Goal: Task Accomplishment & Management: Manage account settings

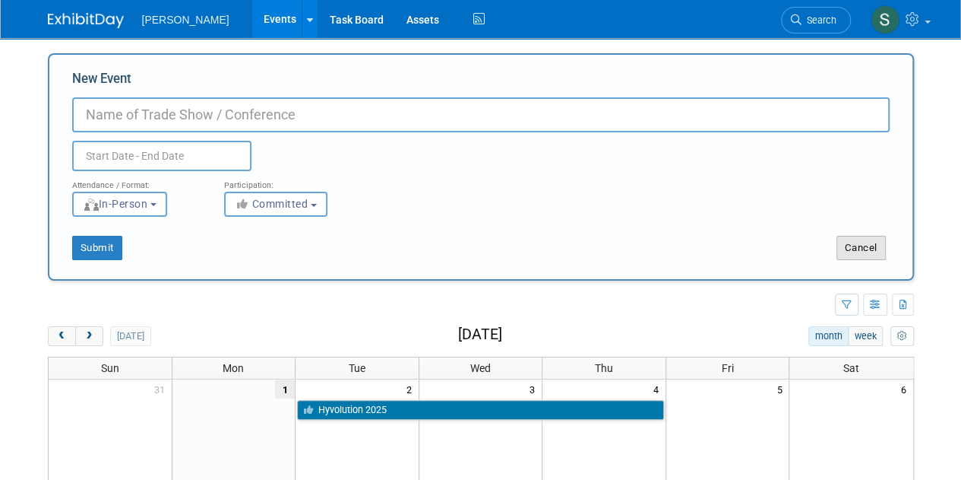
click at [866, 252] on button "Cancel" at bounding box center [861, 248] width 49 height 24
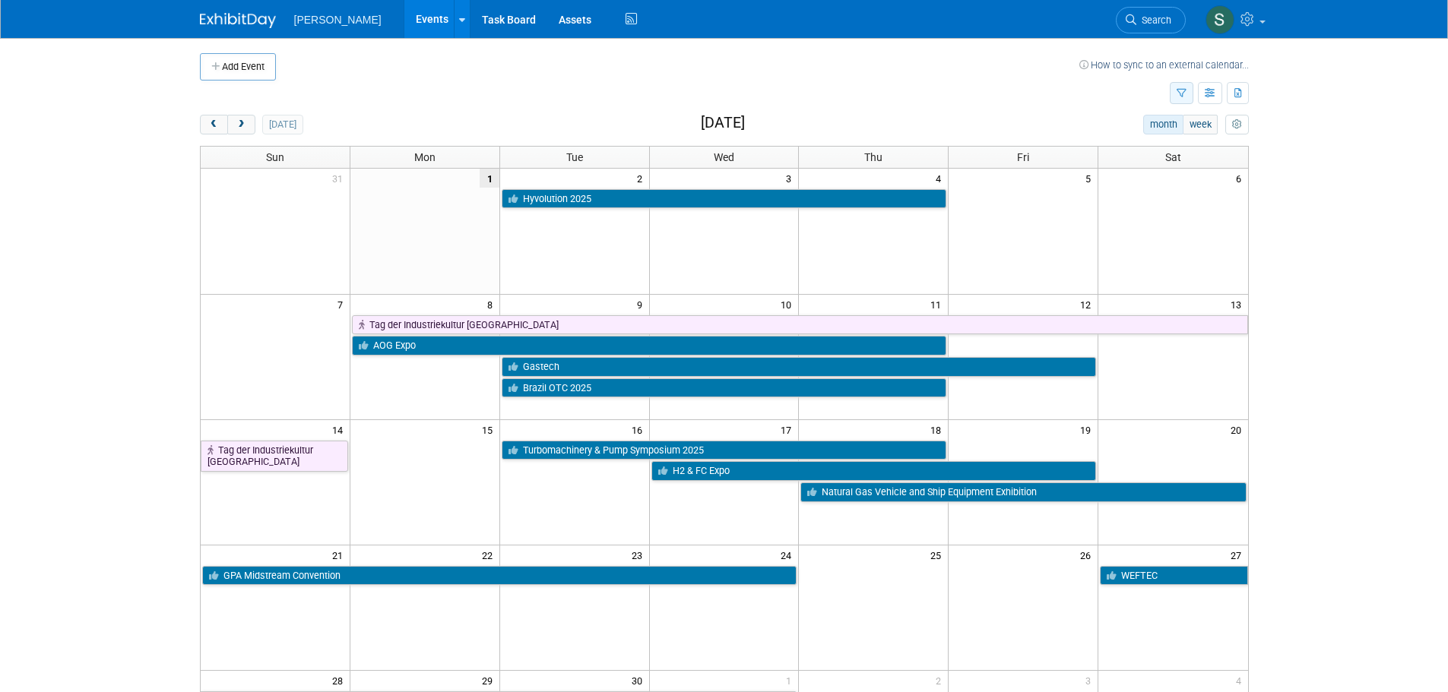
click at [961, 93] on button "button" at bounding box center [1182, 93] width 24 height 22
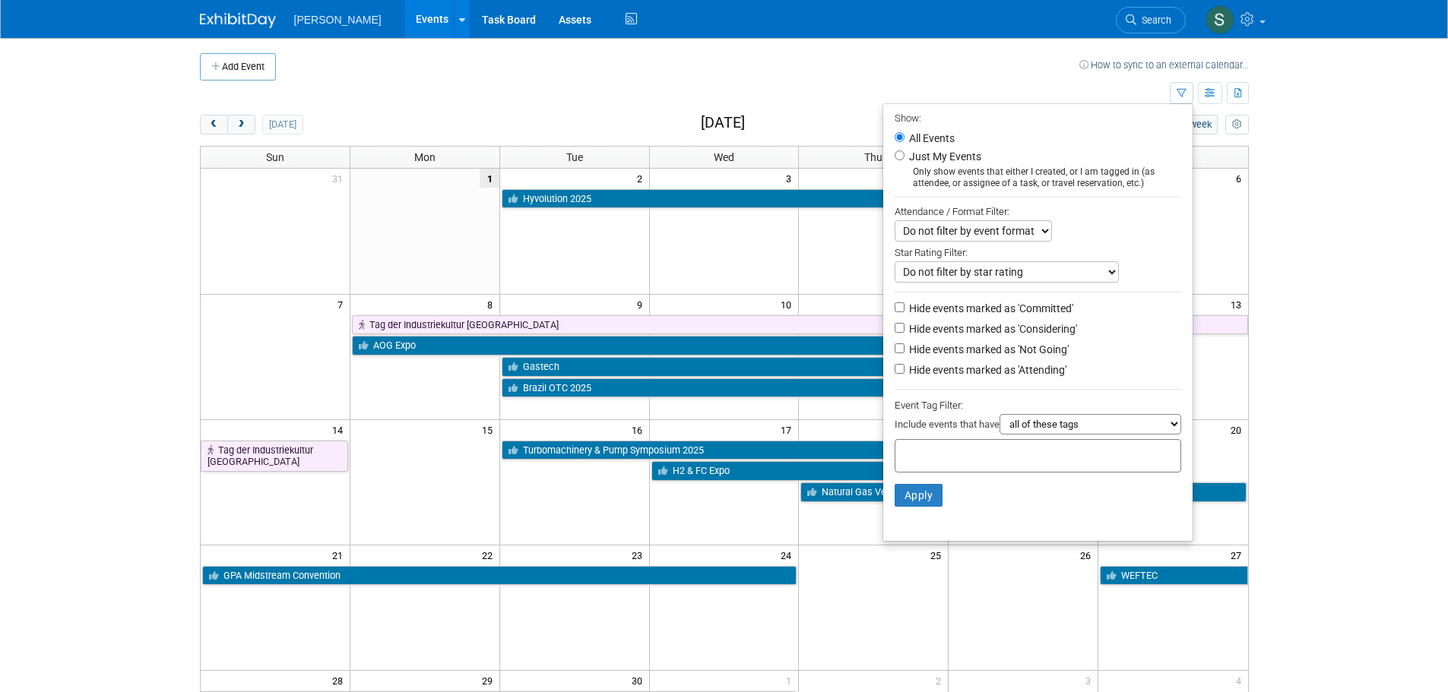
click at [961, 306] on label "Hide events marked as 'Committed'" at bounding box center [989, 308] width 167 height 15
click at [904, 306] on input "Hide events marked as 'Committed'" at bounding box center [899, 307] width 10 height 10
checkbox input "true"
click at [961, 432] on select "all of these tags any one of these tags only and exactly these specific tags" at bounding box center [1090, 424] width 182 height 21
select select "any"
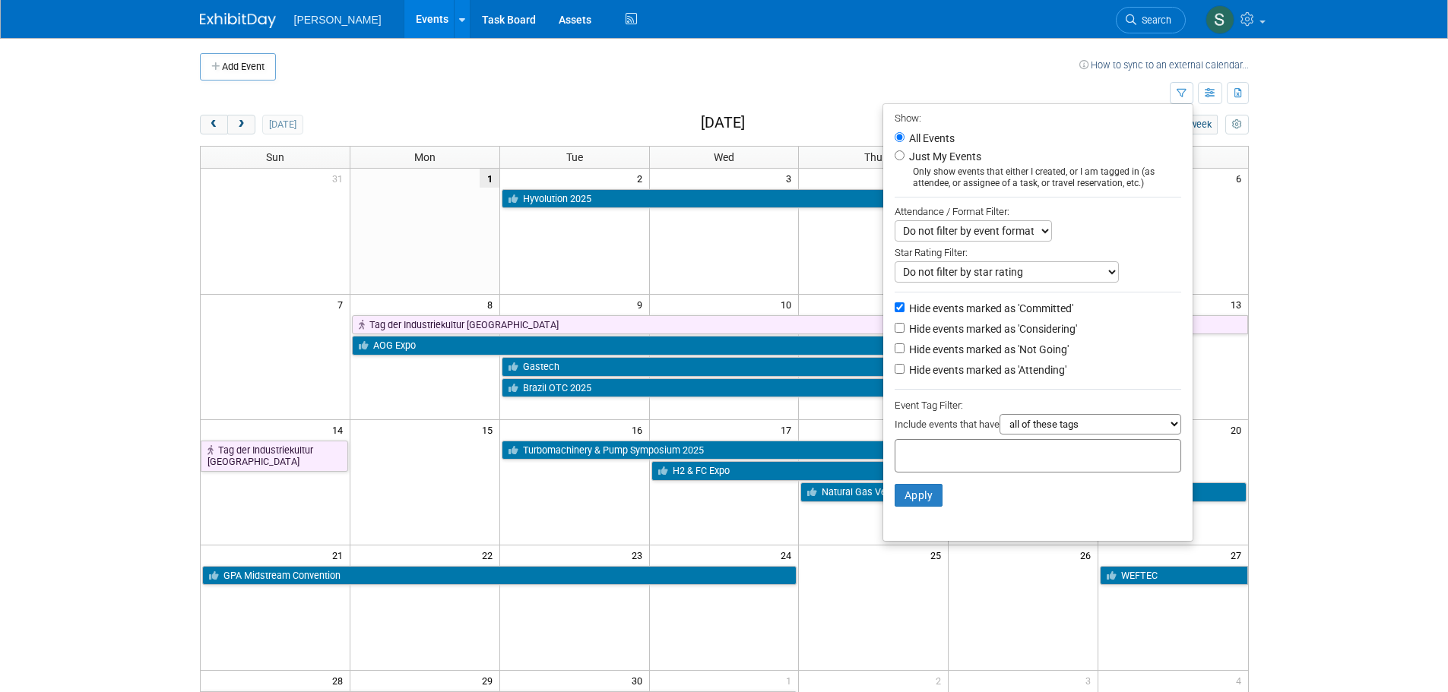
click at [961, 420] on select "all of these tags any one of these tags only and exactly these specific tags" at bounding box center [1090, 424] width 182 height 21
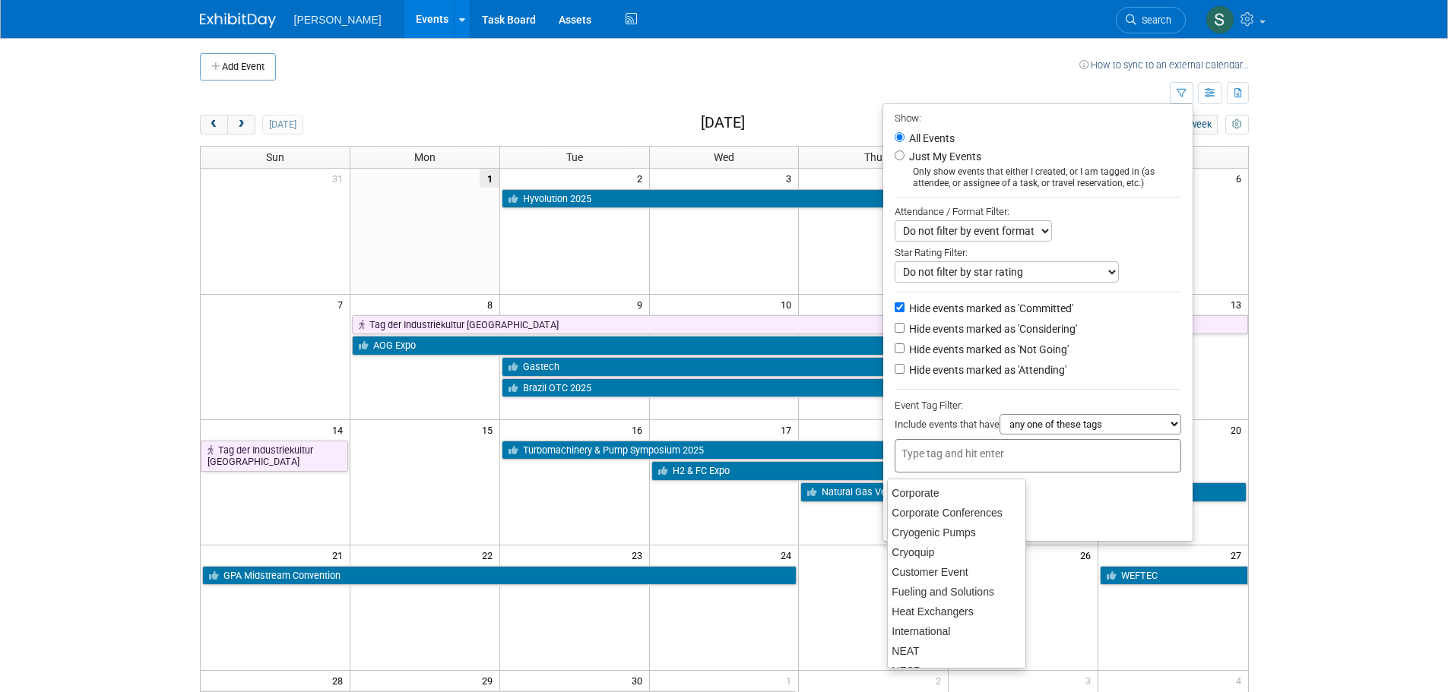
click at [961, 461] on input "text" at bounding box center [962, 453] width 122 height 15
type input "cr"
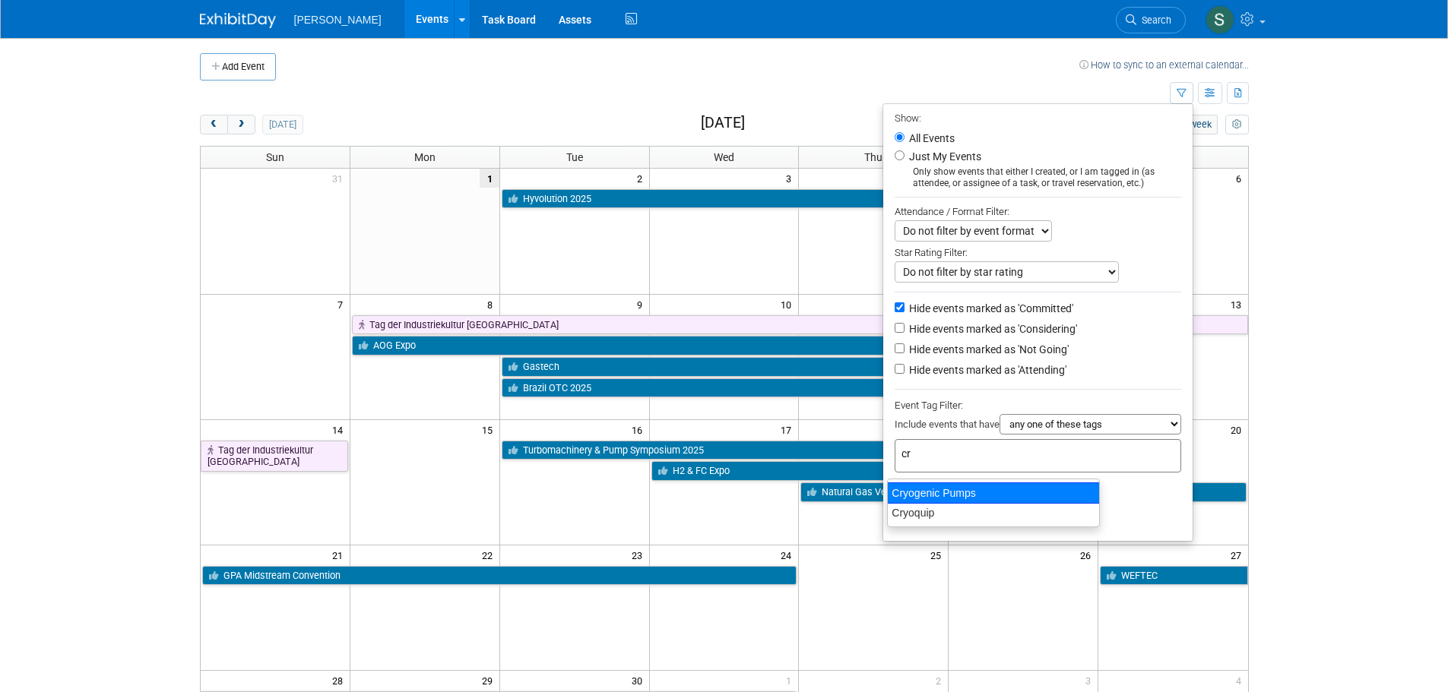
click at [961, 479] on div "Cryogenic Pumps" at bounding box center [993, 493] width 213 height 21
type input "Cryogenic Pumps"
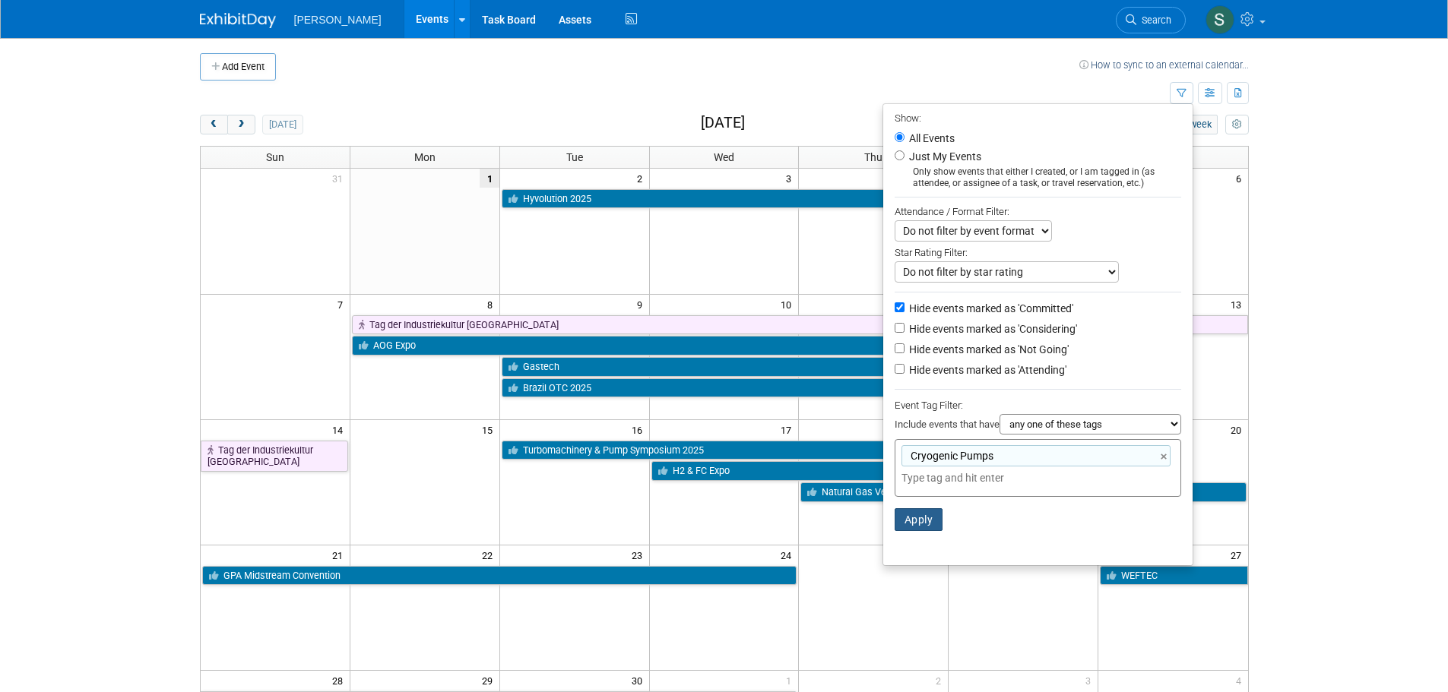
click at [917, 479] on button "Apply" at bounding box center [918, 519] width 49 height 23
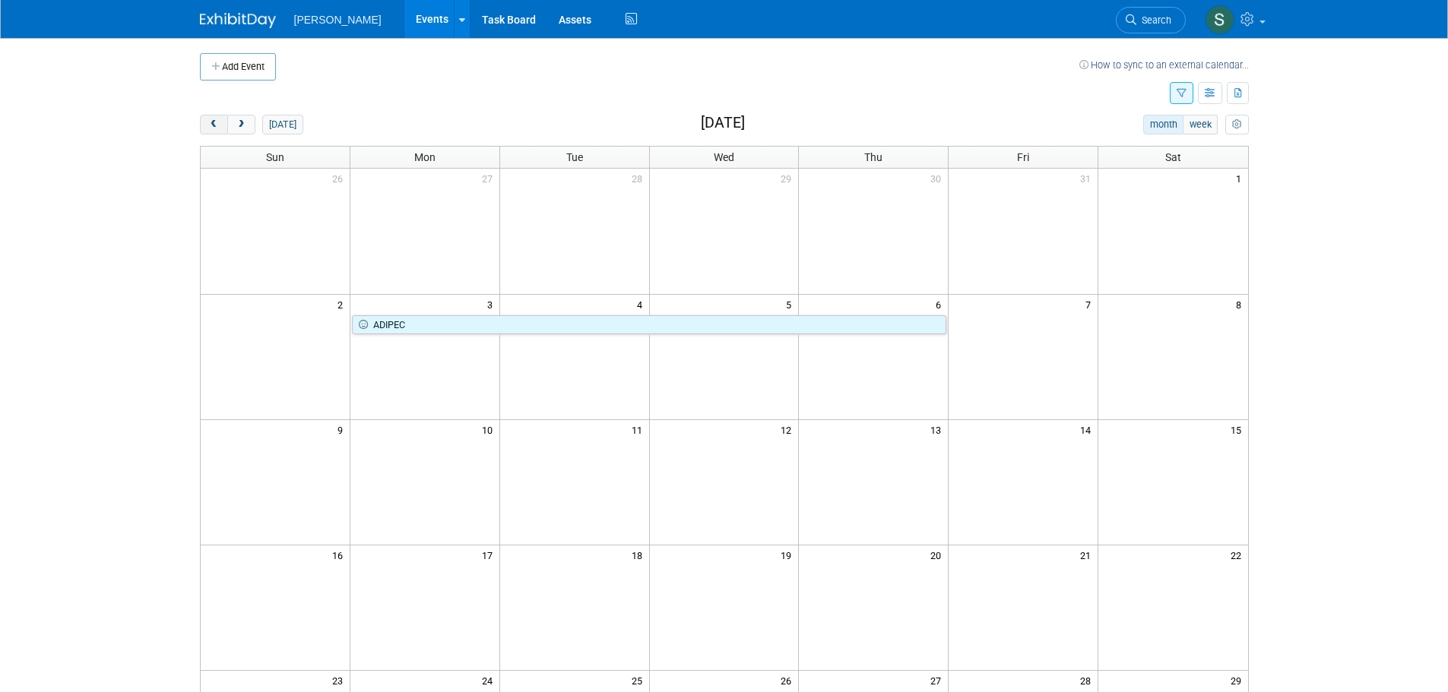
click at [222, 118] on button "prev" at bounding box center [214, 125] width 28 height 20
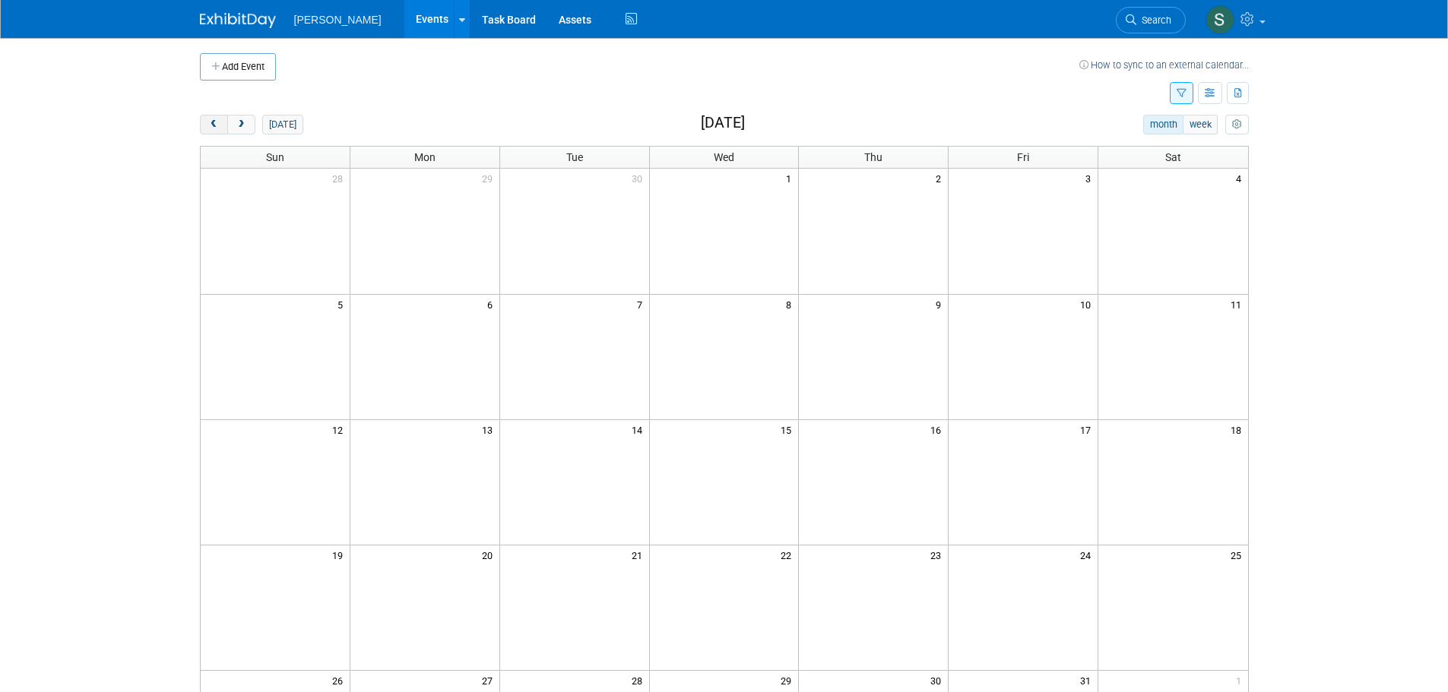
click at [219, 122] on span "prev" at bounding box center [213, 125] width 11 height 10
click at [1182, 90] on icon "button" at bounding box center [1181, 94] width 10 height 10
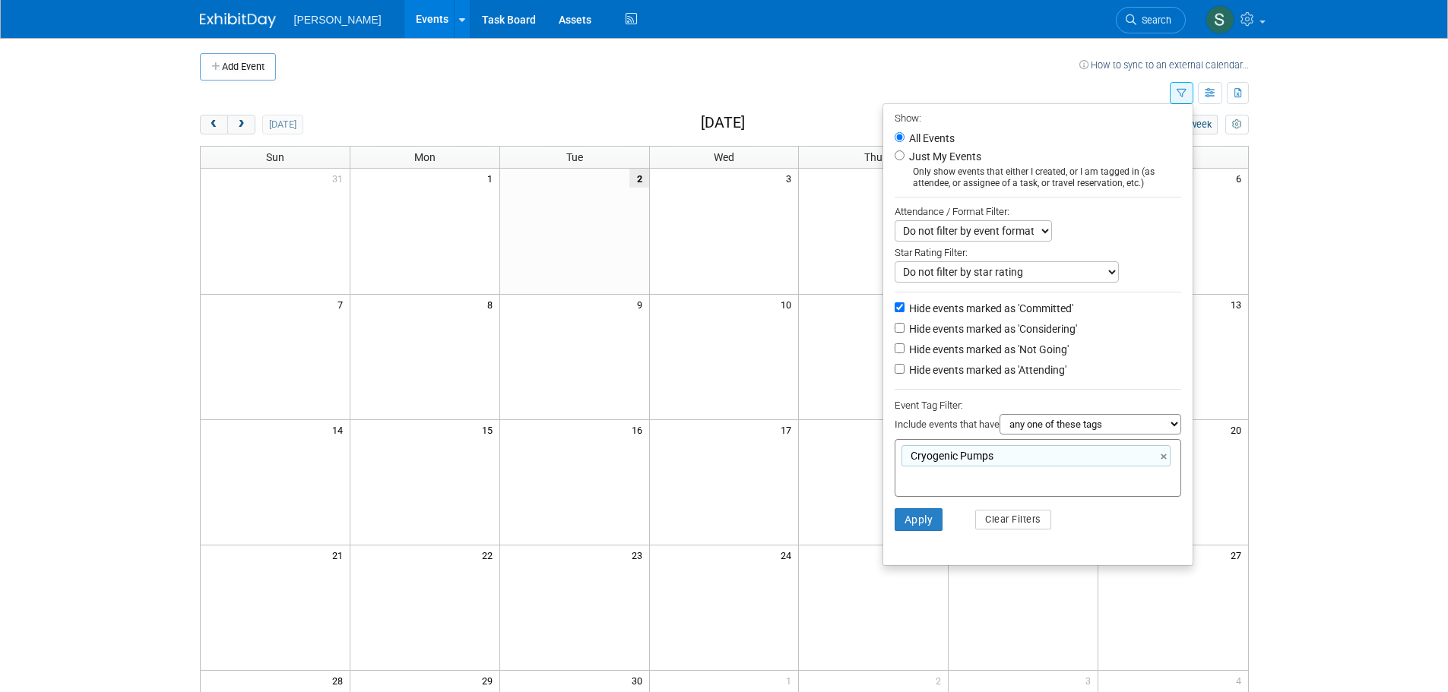
click at [1050, 378] on label "Hide events marked as 'Attending'" at bounding box center [986, 370] width 160 height 15
click at [904, 374] on input "Hide events marked as 'Attending'" at bounding box center [899, 369] width 10 height 10
click at [1024, 375] on label "Hide events marked as 'Attending'" at bounding box center [986, 370] width 160 height 15
click at [904, 374] on input "Hide events marked as 'Attending'" at bounding box center [899, 369] width 10 height 10
checkbox input "false"
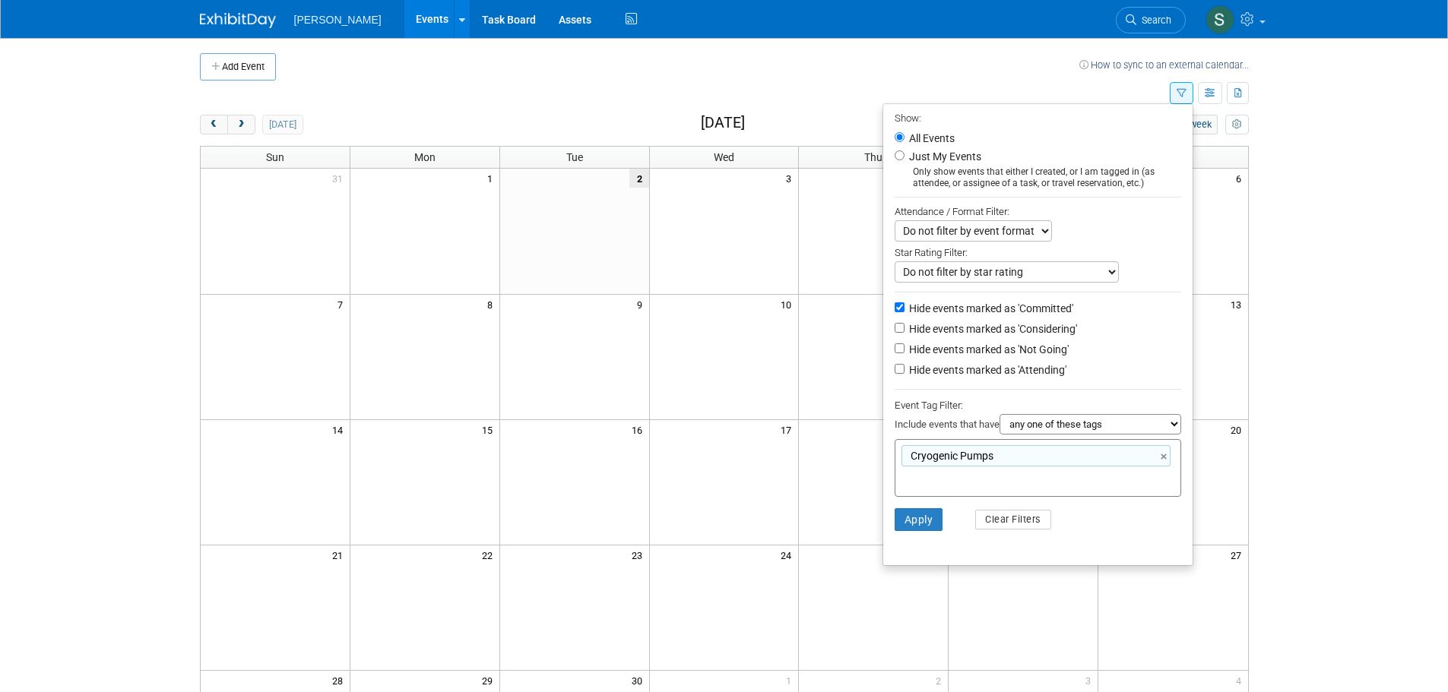
click at [1021, 315] on label "Hide events marked as 'Committed'" at bounding box center [989, 308] width 167 height 15
click at [904, 312] on input "Hide events marked as 'Committed'" at bounding box center [899, 307] width 10 height 10
checkbox input "false"
click at [1033, 337] on label "Hide events marked as 'Considering'" at bounding box center [991, 328] width 171 height 15
click at [904, 333] on input "Hide events marked as 'Considering'" at bounding box center [899, 328] width 10 height 10
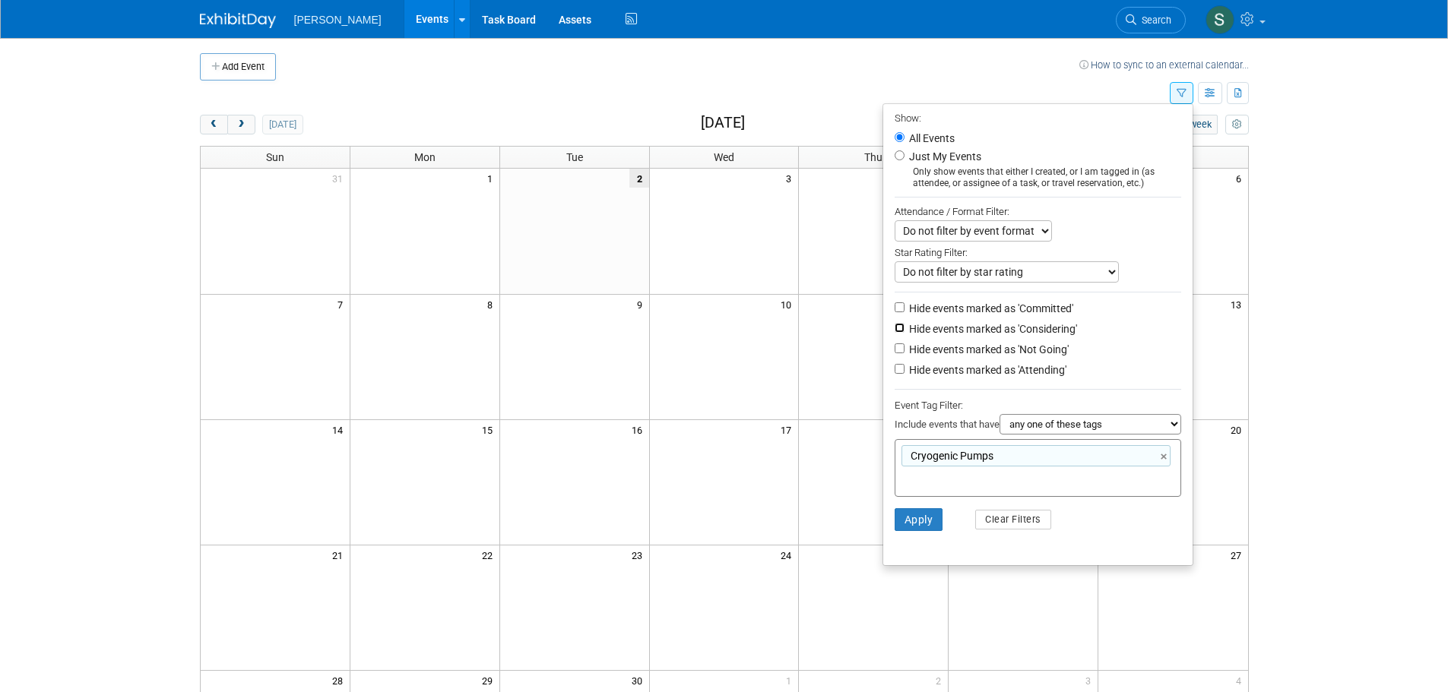
checkbox input "true"
click at [1034, 353] on label "Hide events marked as 'Not Going'" at bounding box center [987, 349] width 163 height 15
click at [904, 353] on input "Hide events marked as 'Not Going'" at bounding box center [899, 349] width 10 height 10
checkbox input "true"
click at [897, 531] on button "Apply" at bounding box center [918, 519] width 49 height 23
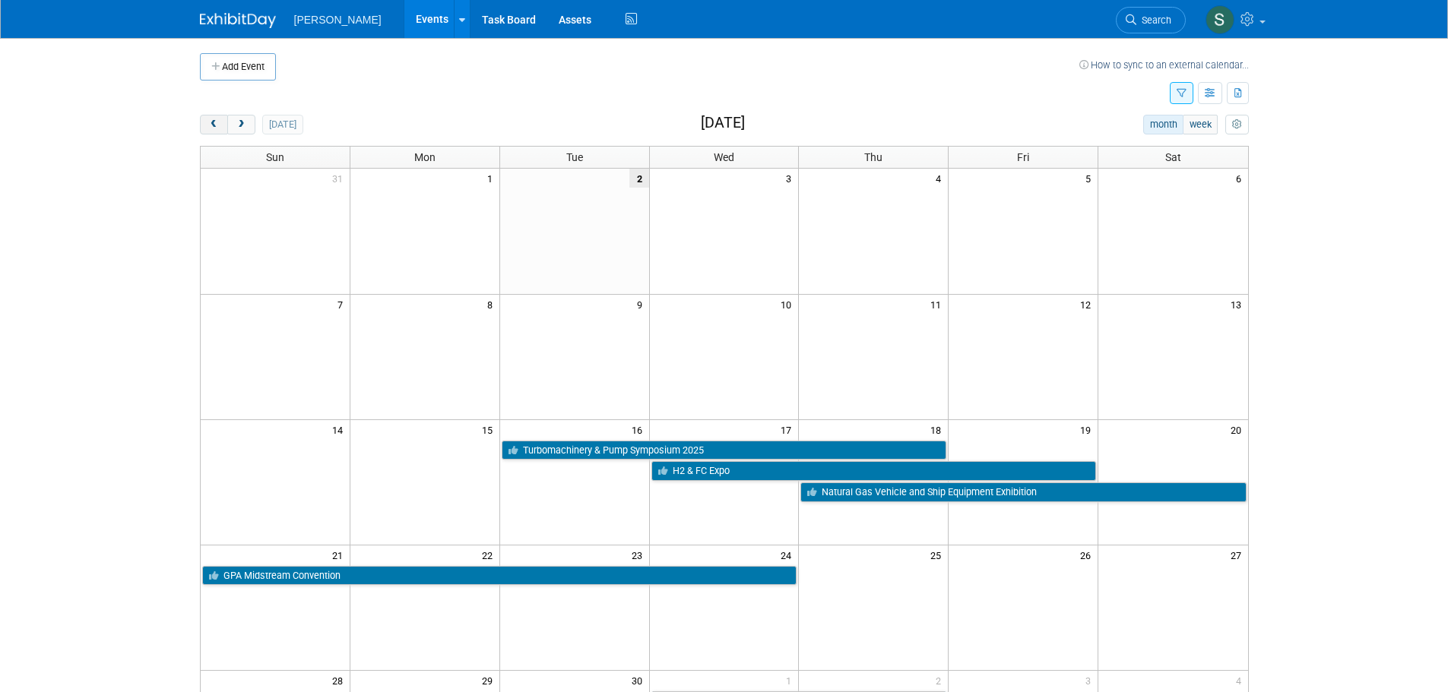
click at [219, 125] on span "prev" at bounding box center [213, 125] width 11 height 10
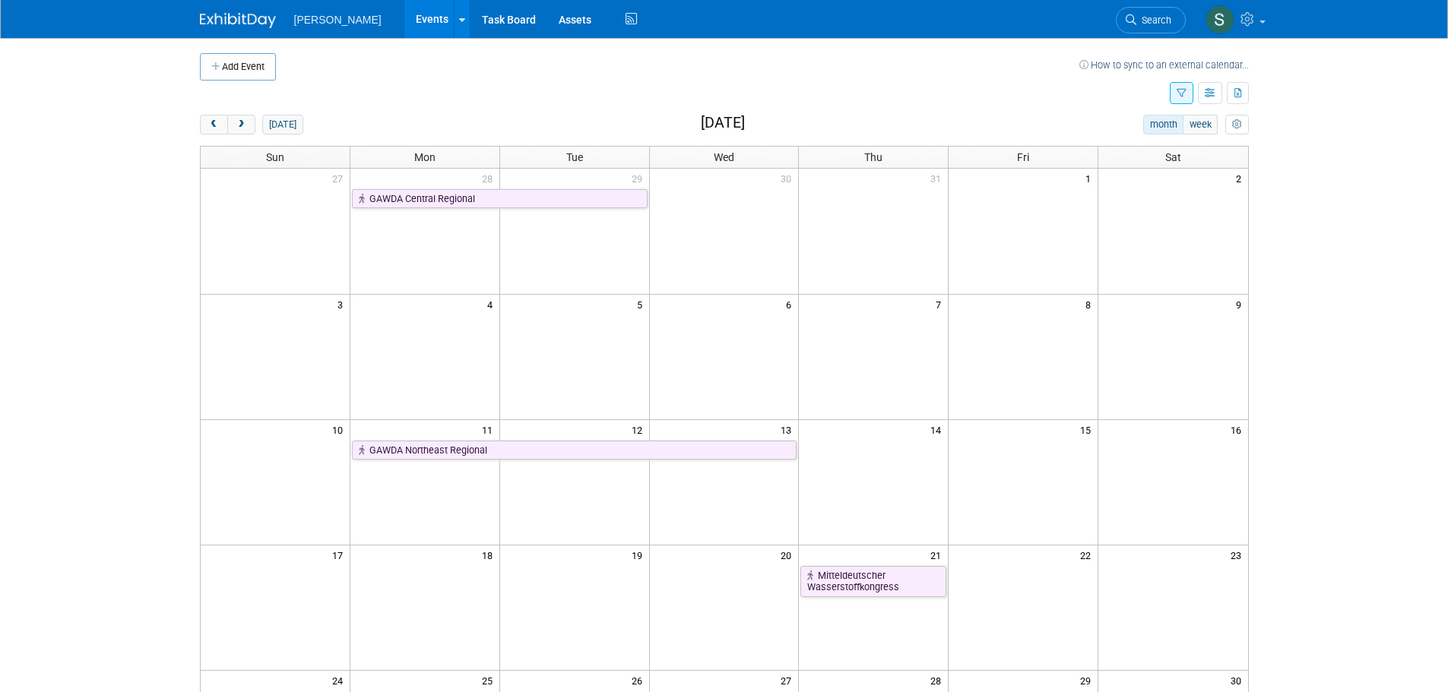
click at [470, 124] on div "today month week August 2025" at bounding box center [724, 125] width 1049 height 21
click at [245, 128] on span "next" at bounding box center [241, 125] width 11 height 10
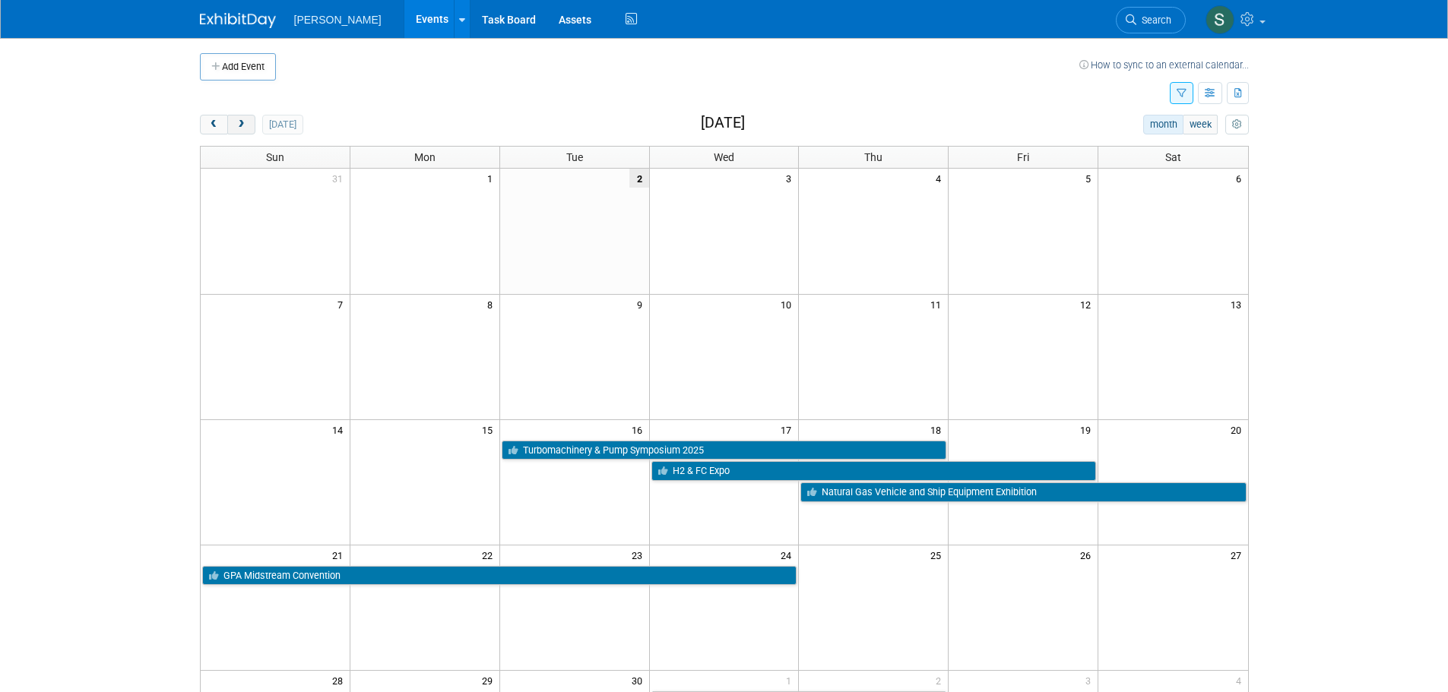
click at [233, 122] on button "next" at bounding box center [241, 125] width 28 height 20
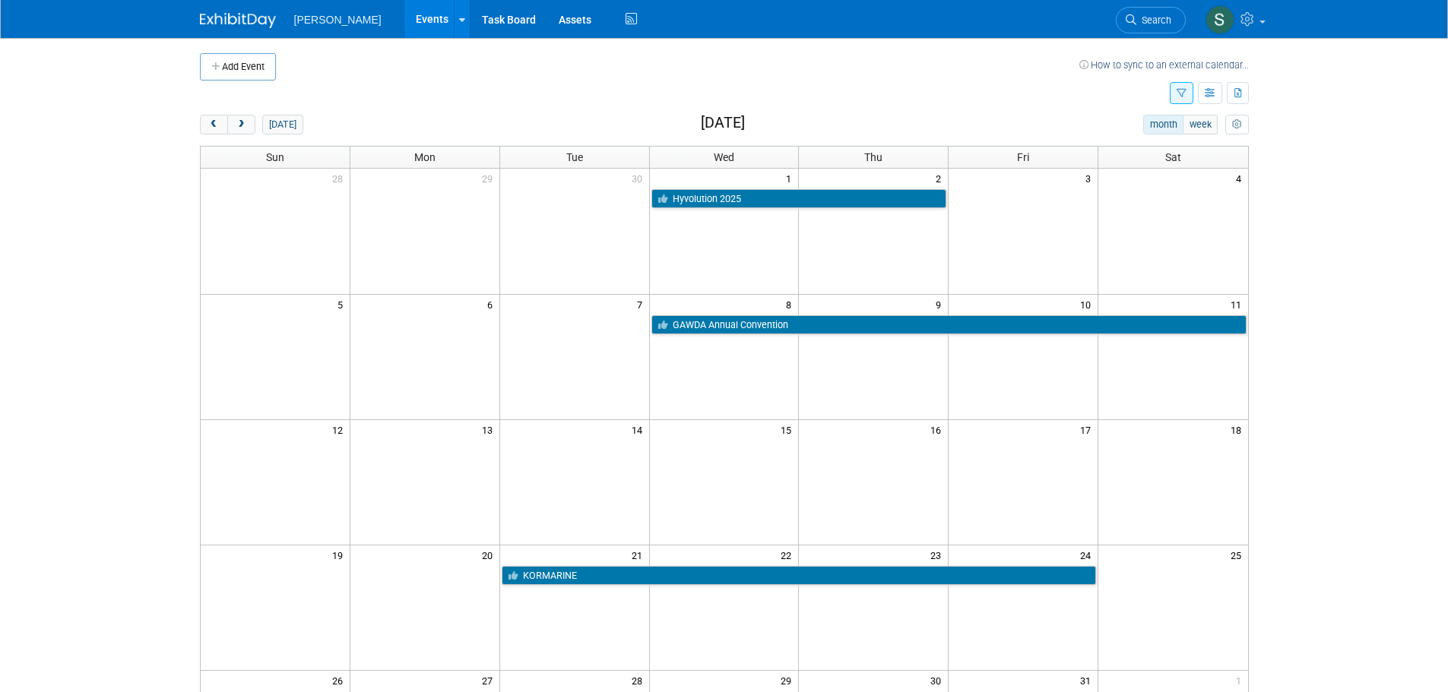
click at [689, 79] on td at bounding box center [677, 66] width 803 height 27
click at [253, 129] on button "next" at bounding box center [241, 125] width 28 height 20
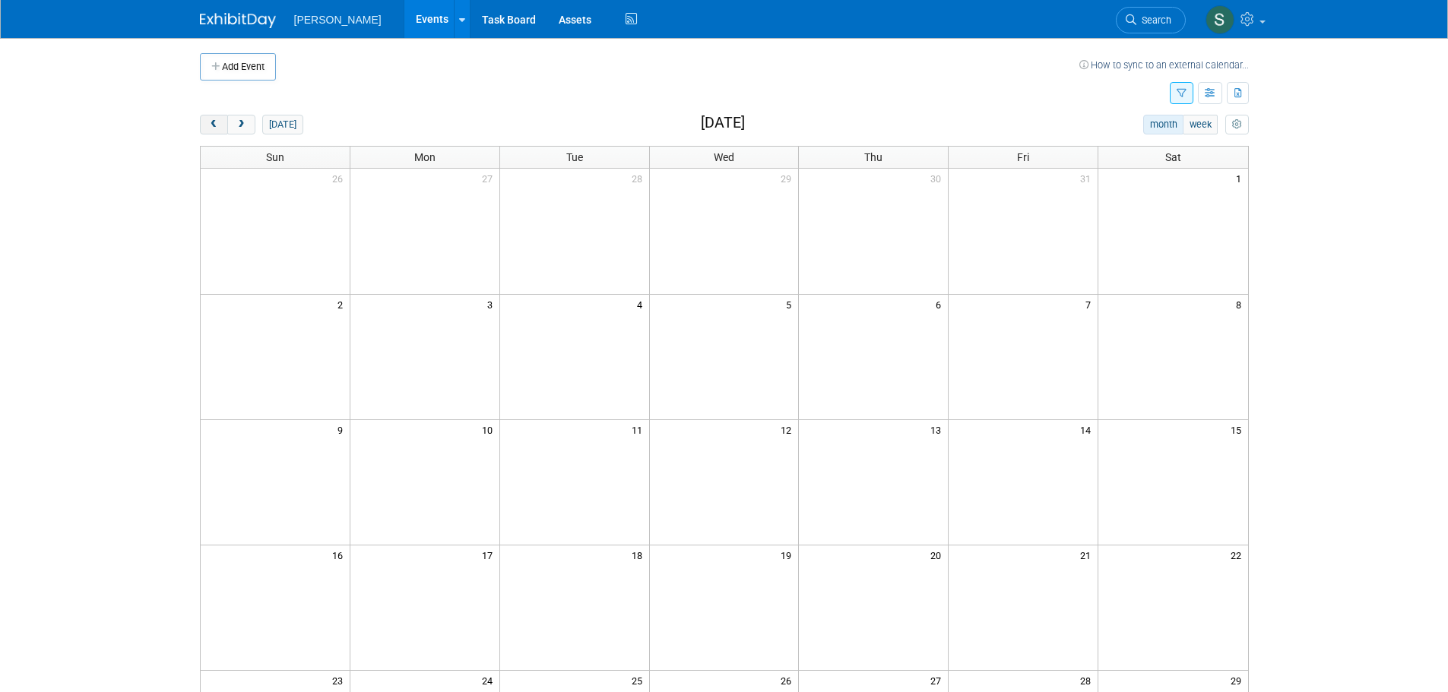
click at [220, 129] on button "prev" at bounding box center [214, 125] width 28 height 20
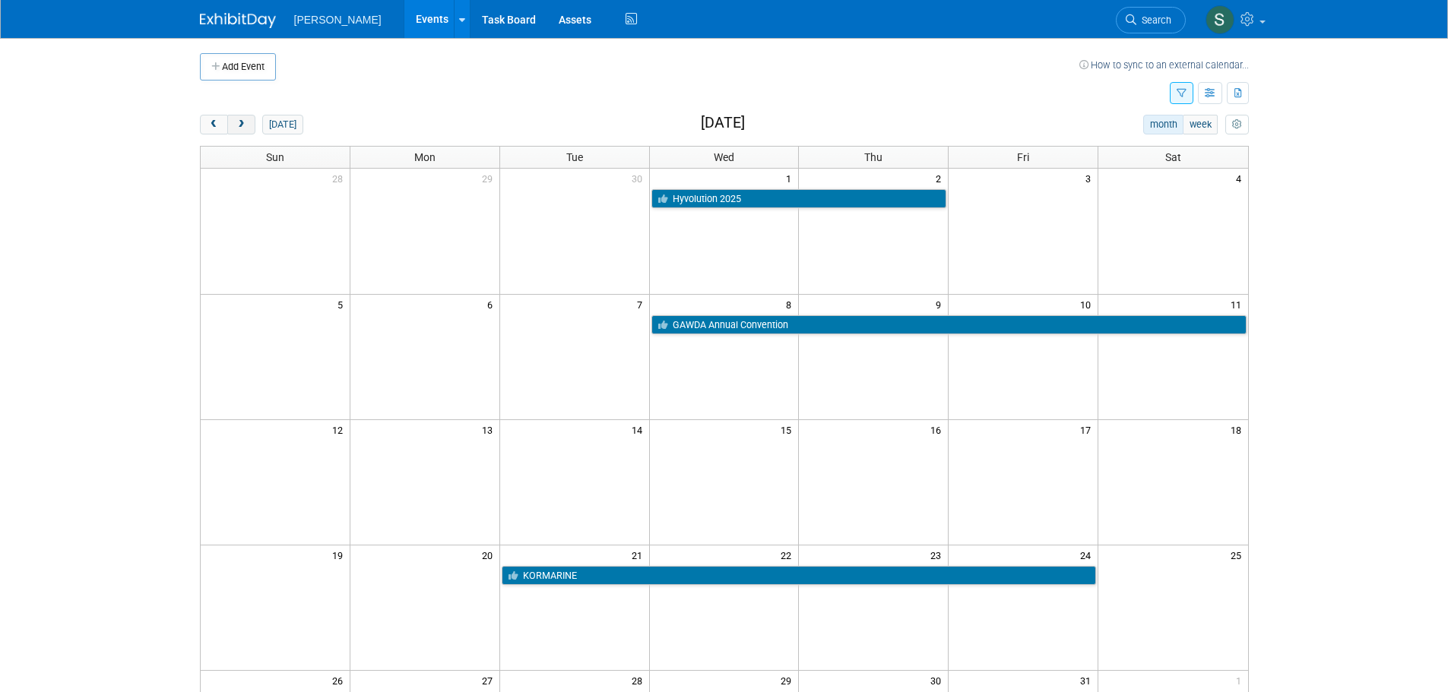
click at [244, 127] on span "next" at bounding box center [241, 125] width 11 height 10
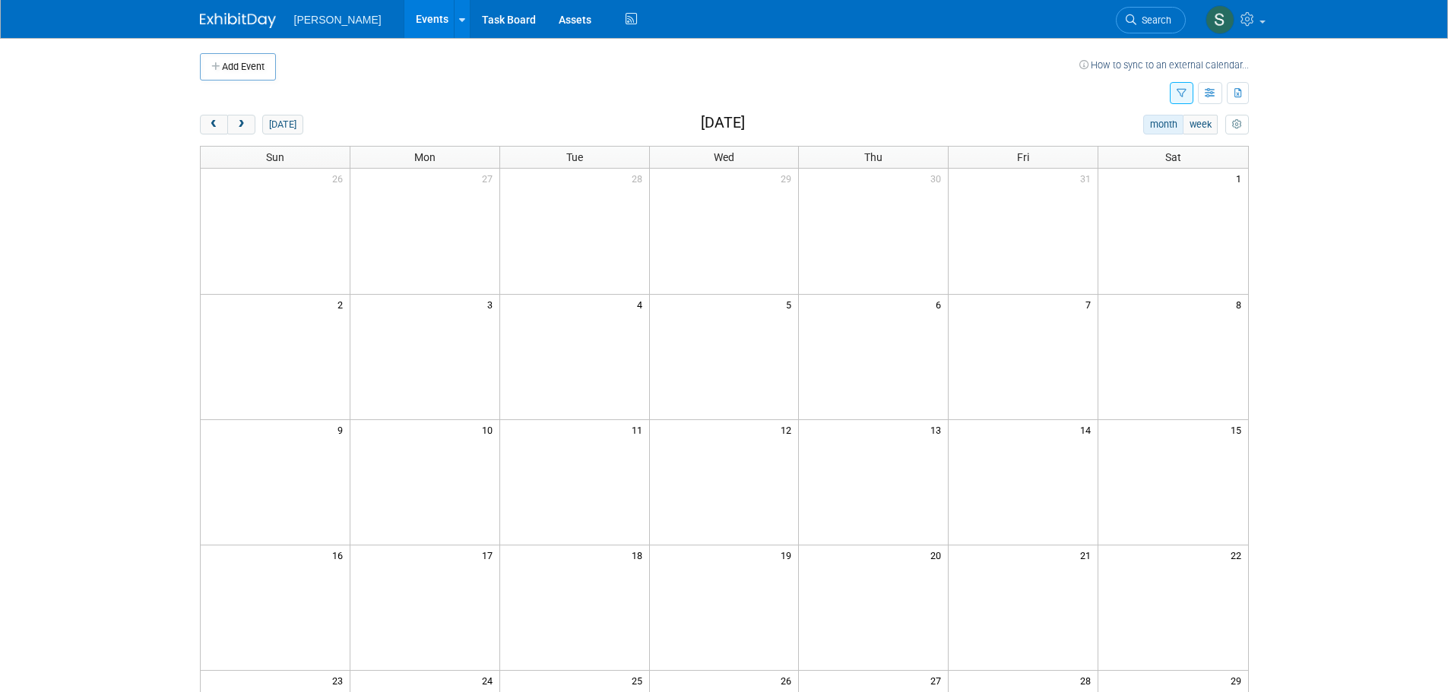
click at [1176, 98] on icon "button" at bounding box center [1181, 94] width 10 height 10
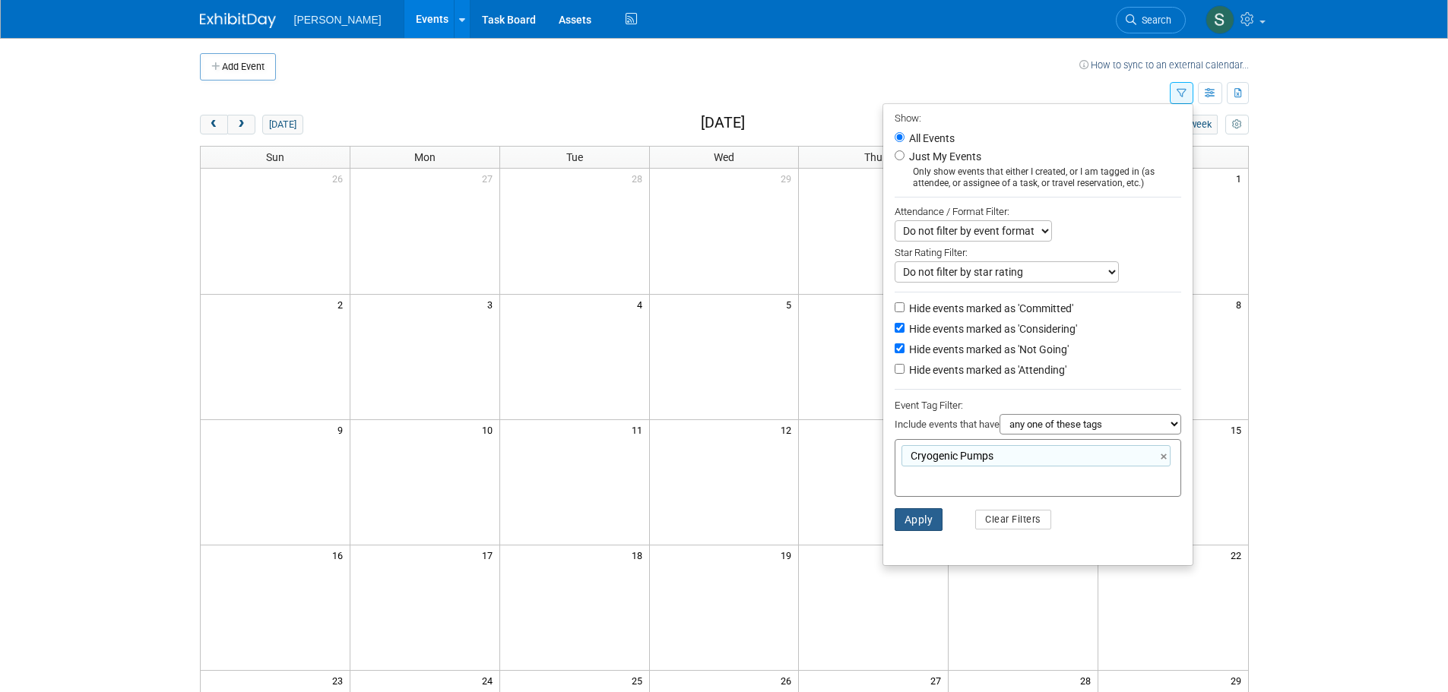
click at [925, 521] on button "Apply" at bounding box center [918, 519] width 49 height 23
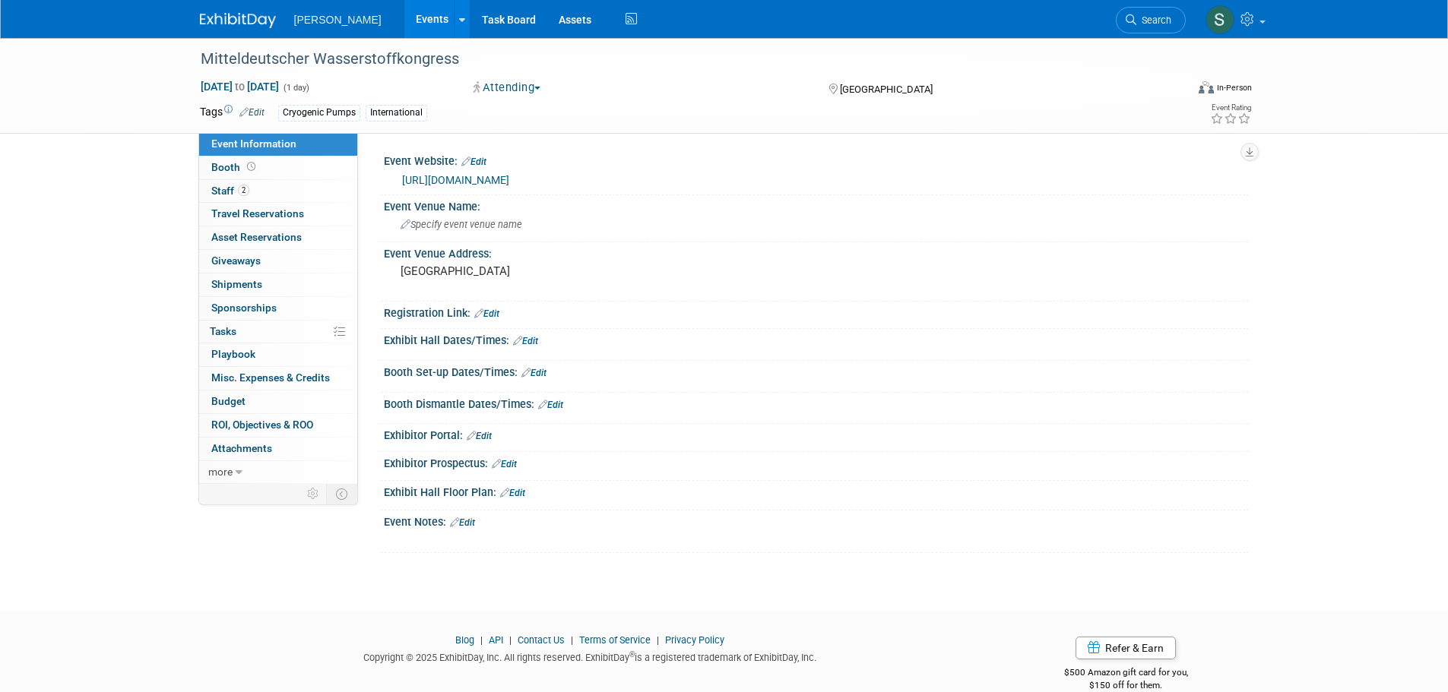
click at [509, 82] on button "Attending" at bounding box center [507, 88] width 78 height 16
click at [470, 525] on link "Edit" at bounding box center [462, 523] width 25 height 11
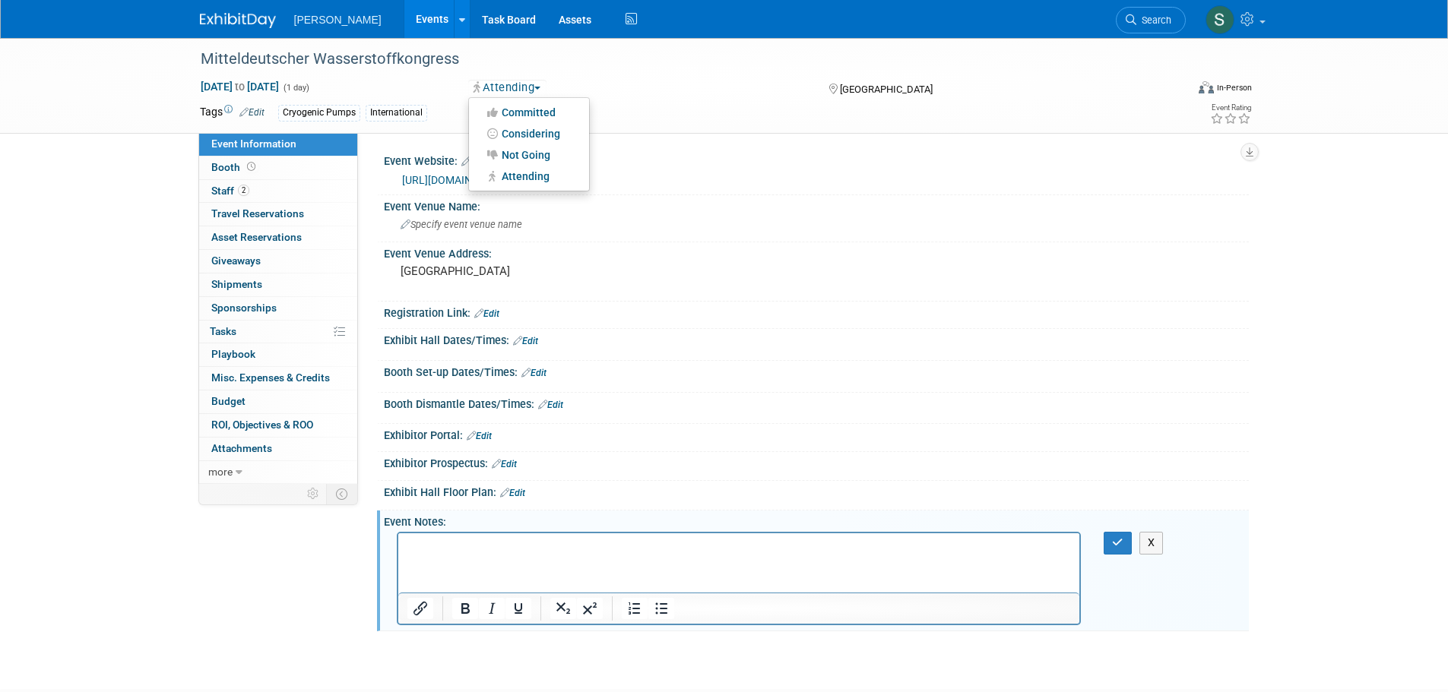
click at [463, 549] on p "Rich Text Area. Press ALT-0 for help." at bounding box center [739, 547] width 664 height 15
click at [1118, 547] on icon "button" at bounding box center [1117, 542] width 11 height 11
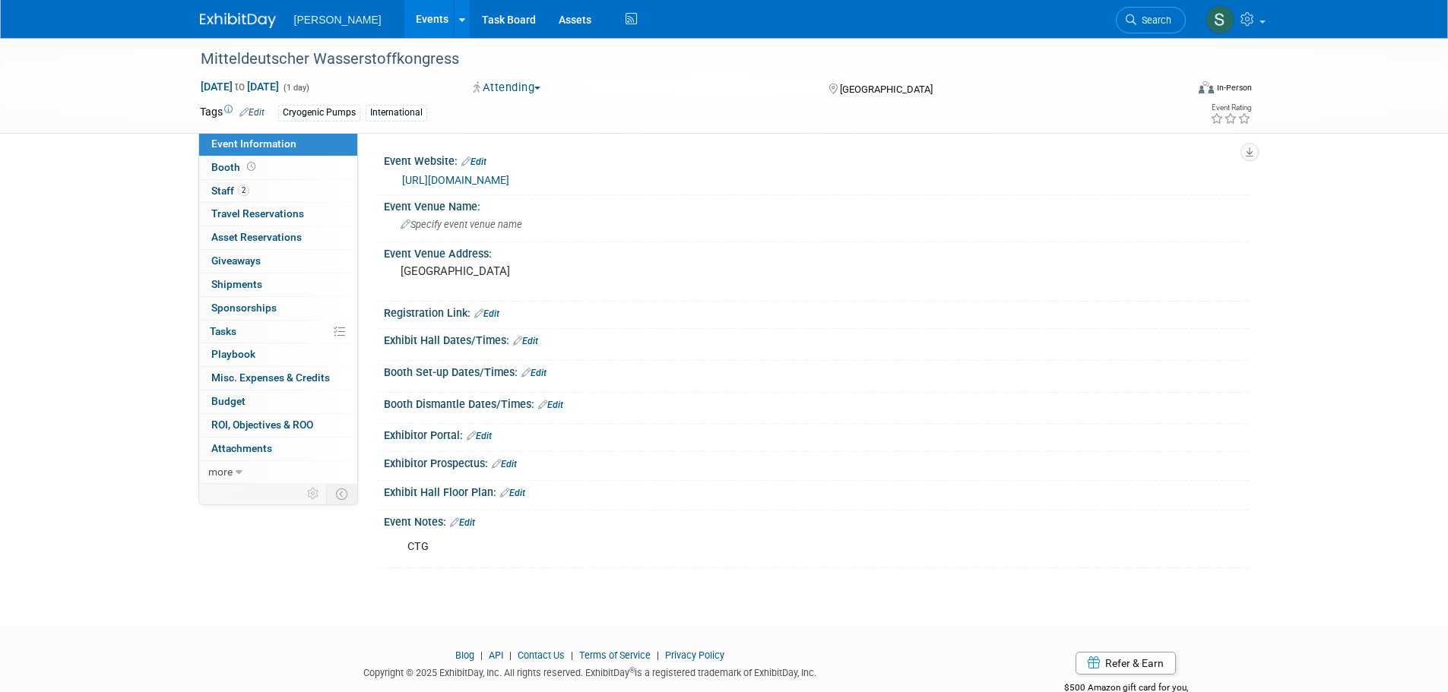
click at [473, 524] on link "Edit" at bounding box center [462, 523] width 25 height 11
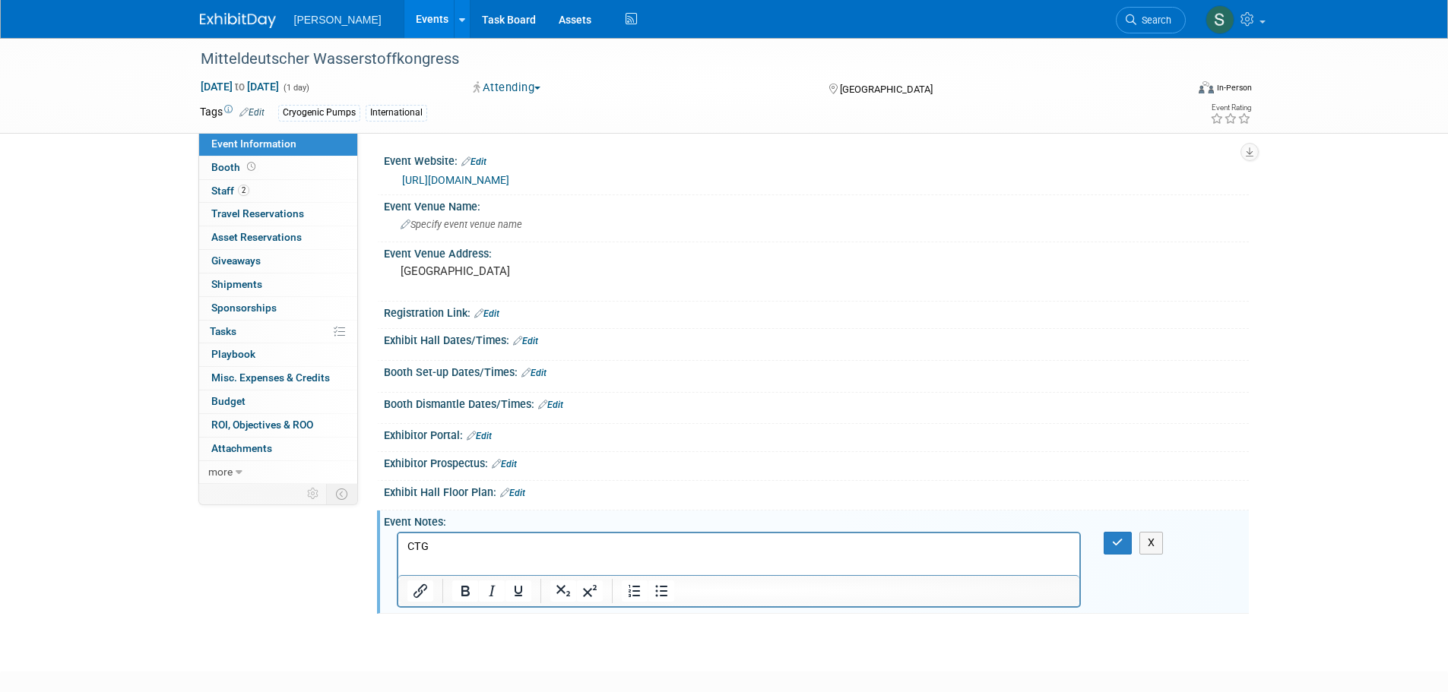
drag, startPoint x: 871, startPoint y: 1063, endPoint x: 473, endPoint y: 559, distance: 642.4
click at [476, 555] on html "CTG" at bounding box center [738, 543] width 682 height 21
click at [460, 548] on p "CTG" at bounding box center [739, 547] width 664 height 15
click at [1114, 541] on icon "button" at bounding box center [1117, 542] width 11 height 11
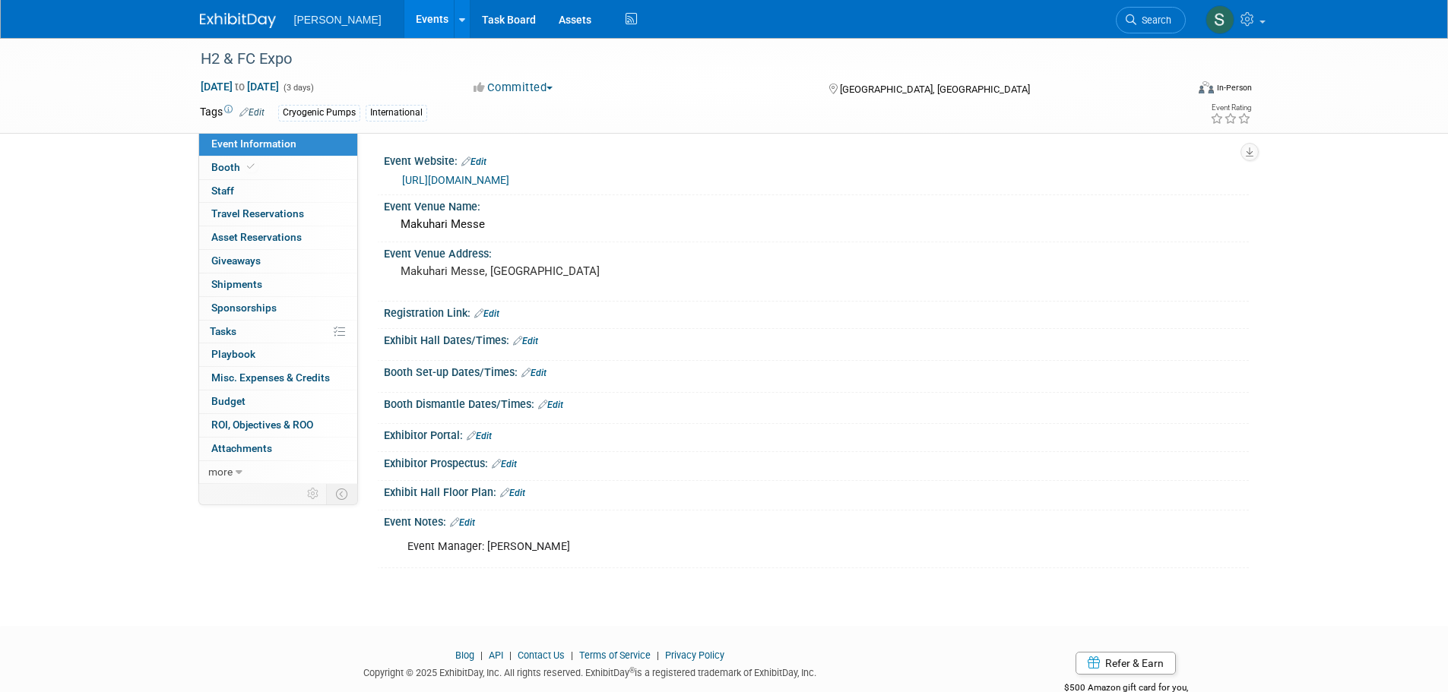
click at [469, 519] on link "Edit" at bounding box center [462, 523] width 25 height 11
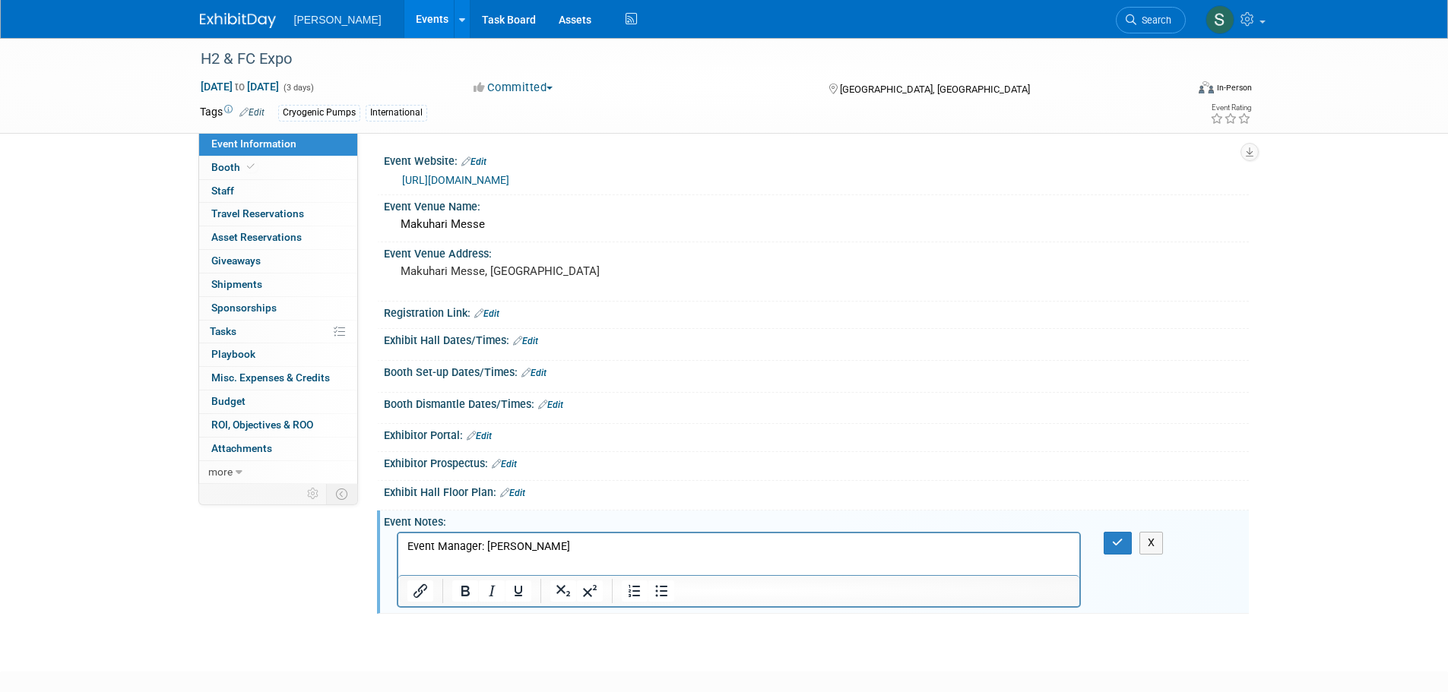
click at [546, 555] on html "Event Manager: Akiko Tobe" at bounding box center [738, 543] width 682 height 21
click at [543, 554] on p "Event Manager: Akiko Tobe" at bounding box center [739, 547] width 664 height 15
click at [448, 565] on p "Attendee: Nagashima-san" at bounding box center [739, 562] width 664 height 15
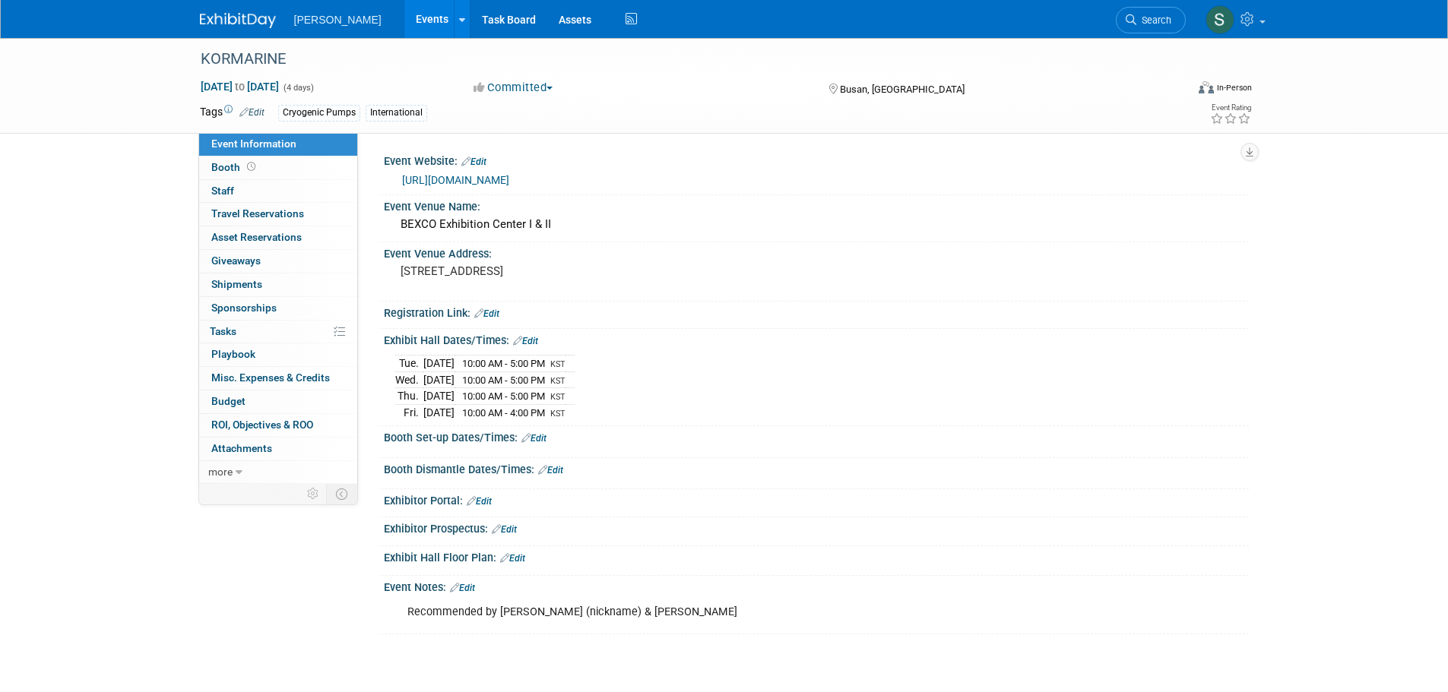
click at [475, 585] on link "Edit" at bounding box center [462, 588] width 25 height 11
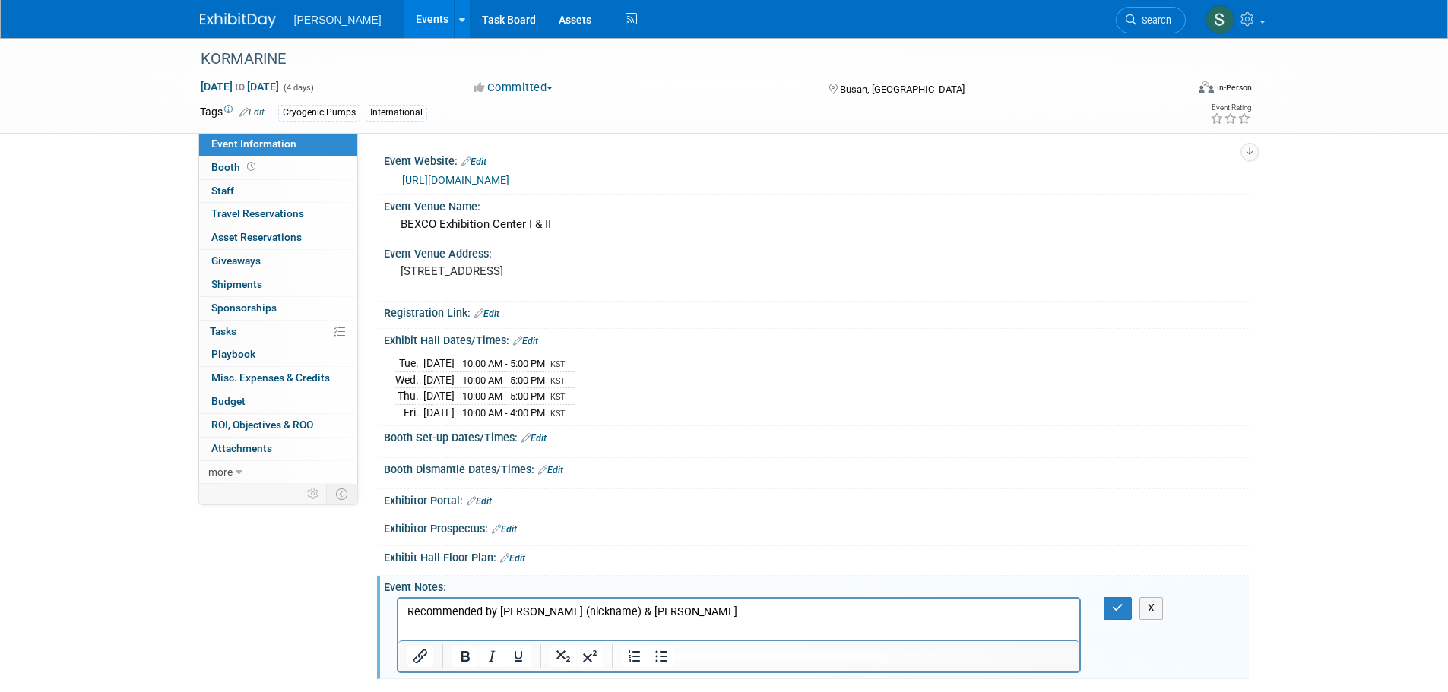
click at [684, 606] on p "Recommended by Kostas (nickname) & Nagashima" at bounding box center [739, 612] width 664 height 15
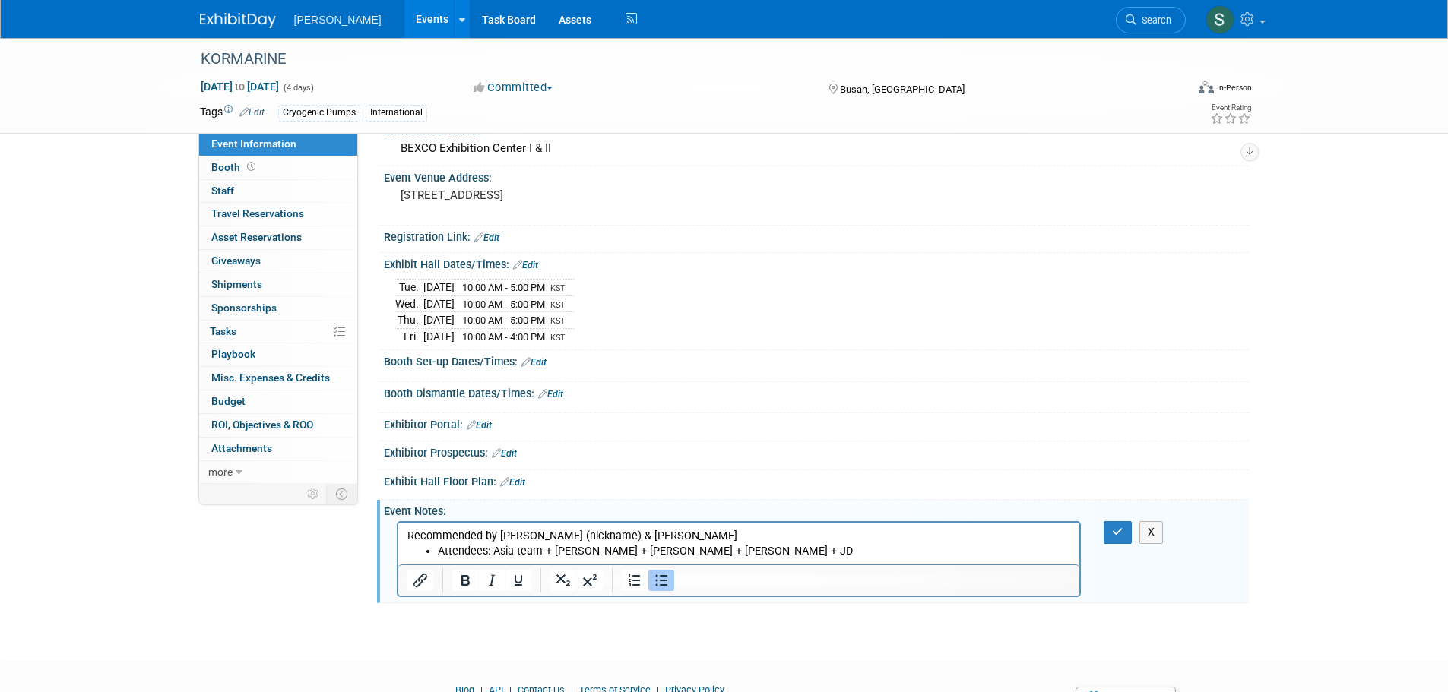
click at [749, 552] on li "Attendees: Asia team + Kevin + Brian + Giancarlo + JD" at bounding box center [754, 551] width 634 height 15
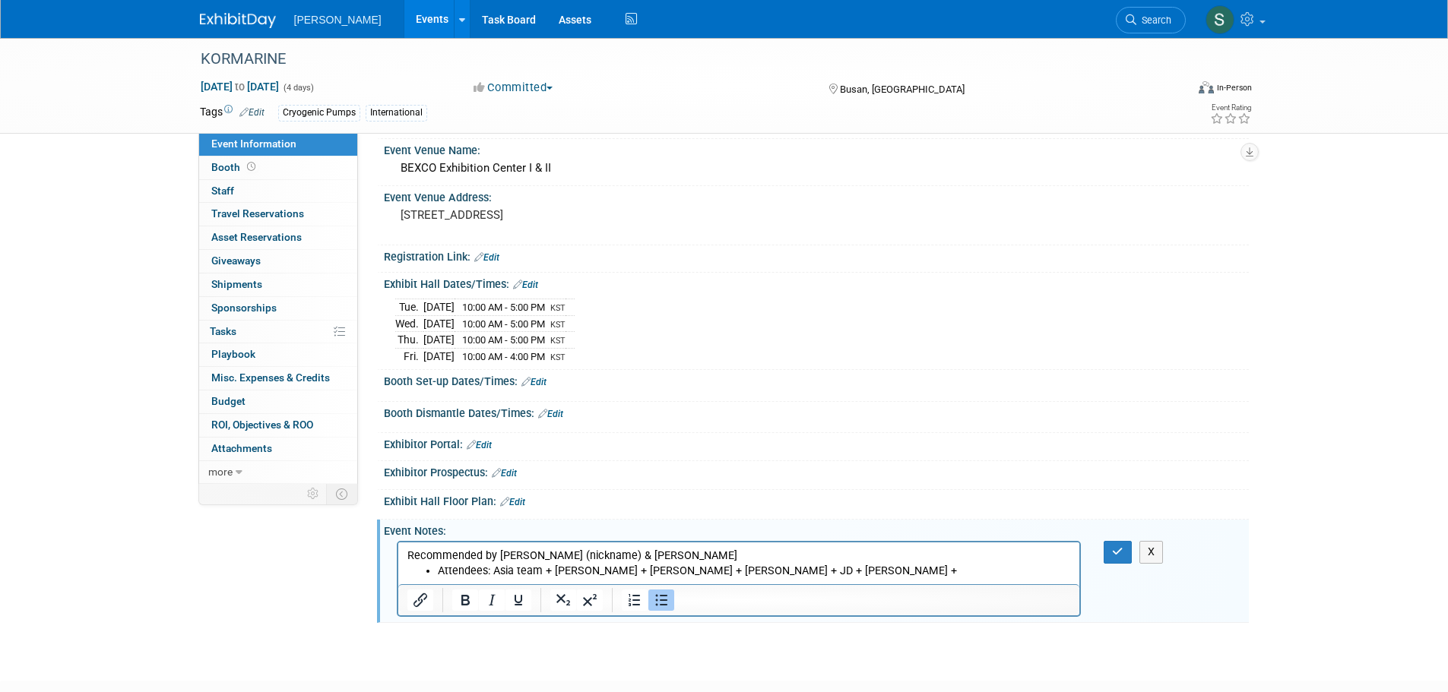
scroll to position [150, 0]
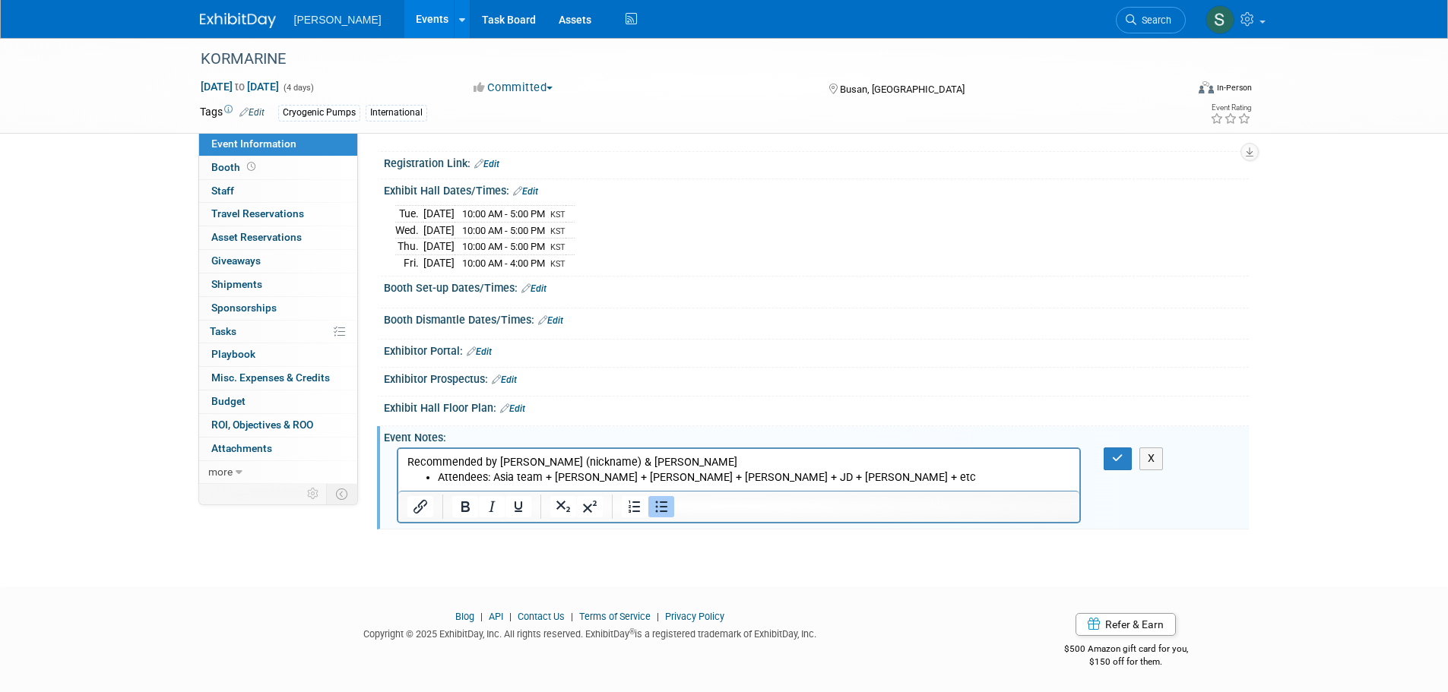
click at [496, 478] on li "Attendees: Asia team + Kevin + Brian + Giancarlo + JD + Tony + etc" at bounding box center [754, 477] width 634 height 15
click at [811, 481] on li "Attendees: Kostas + Asia team + Kevin + Brian + Giancarlo + JD + Tony + etc" at bounding box center [754, 477] width 634 height 15
click at [1124, 458] on button "button" at bounding box center [1117, 459] width 28 height 22
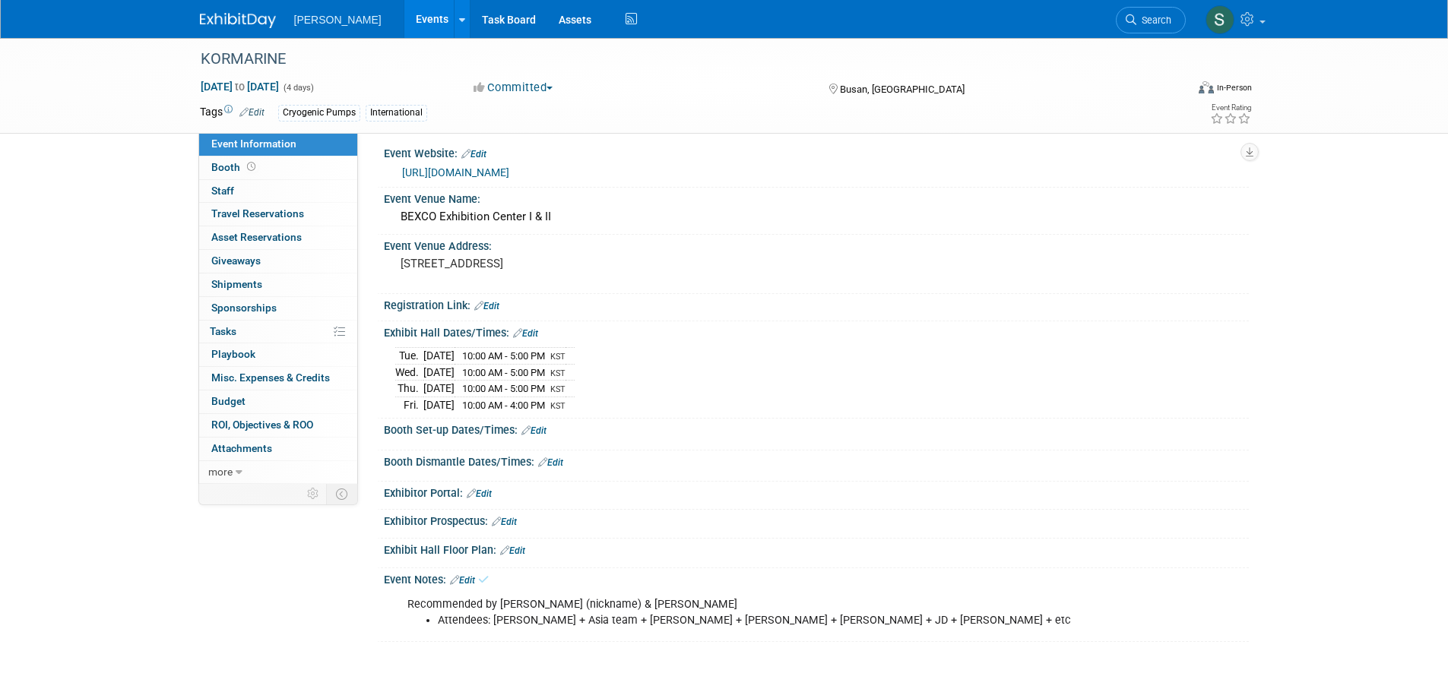
scroll to position [0, 0]
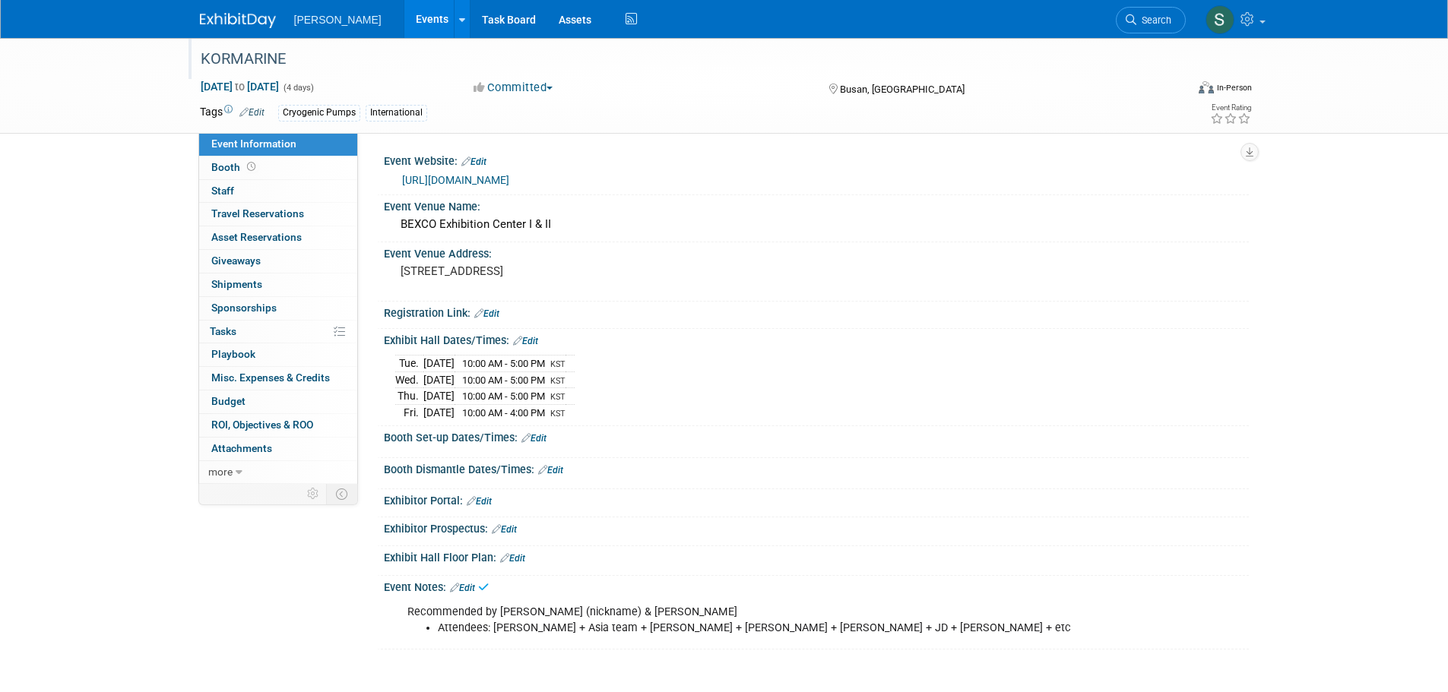
click at [537, 74] on div "KORMARINE" at bounding box center [684, 61] width 979 height 25
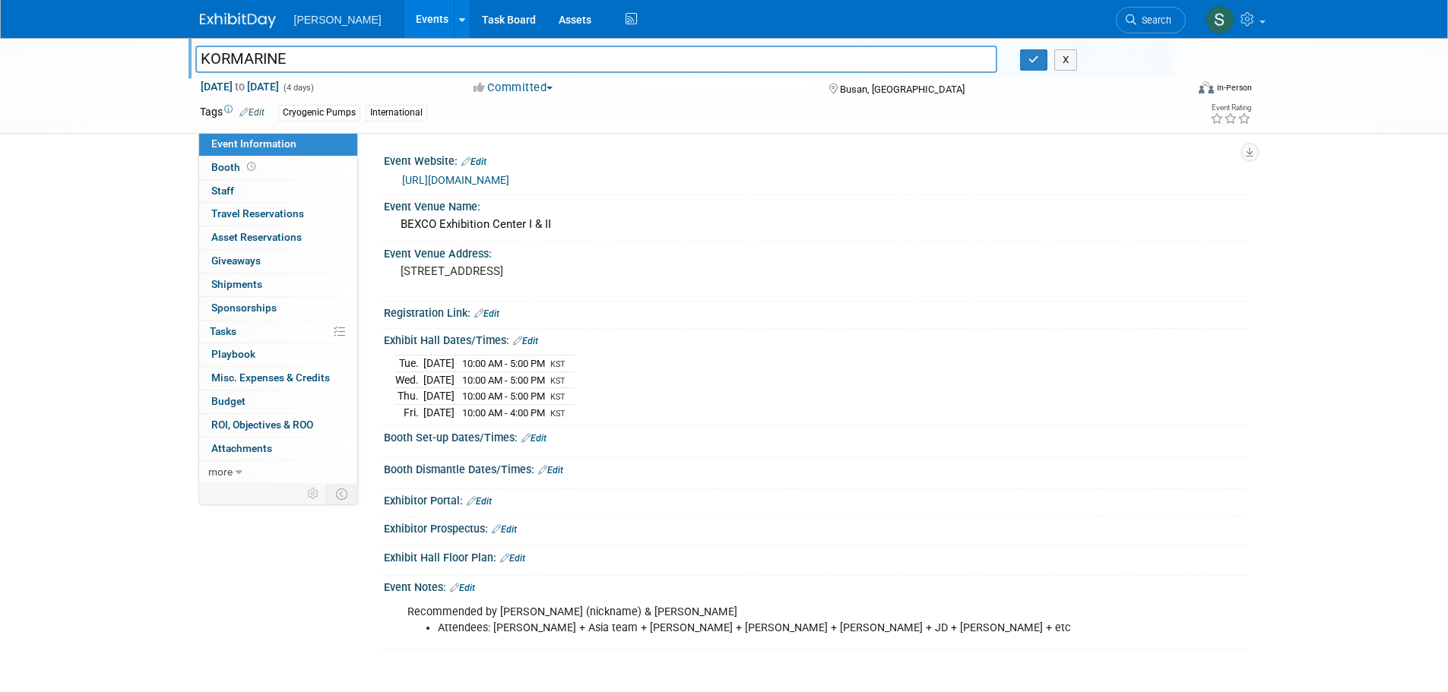
click at [533, 94] on button "Committed" at bounding box center [513, 88] width 90 height 16
click at [548, 173] on link "Attending" at bounding box center [529, 176] width 120 height 21
click at [1027, 63] on button "button" at bounding box center [1033, 59] width 27 height 21
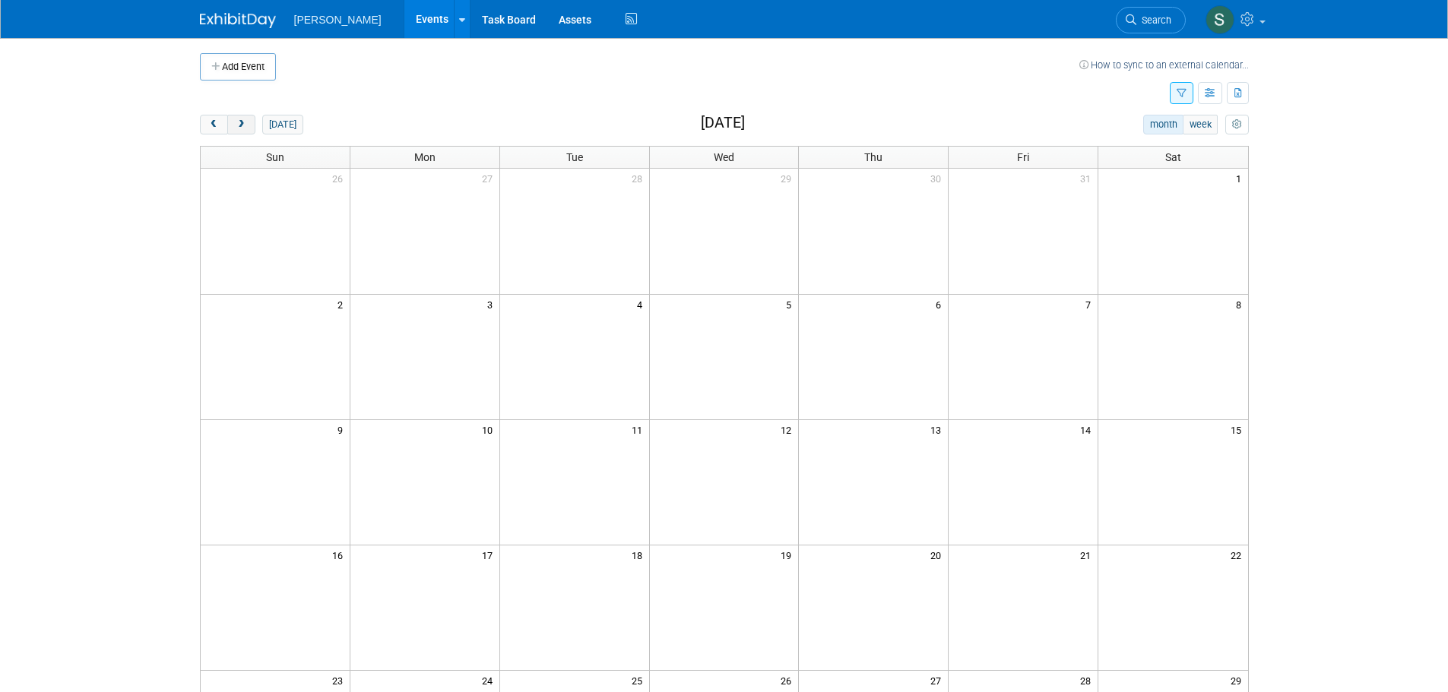
click at [249, 119] on button "next" at bounding box center [241, 125] width 28 height 20
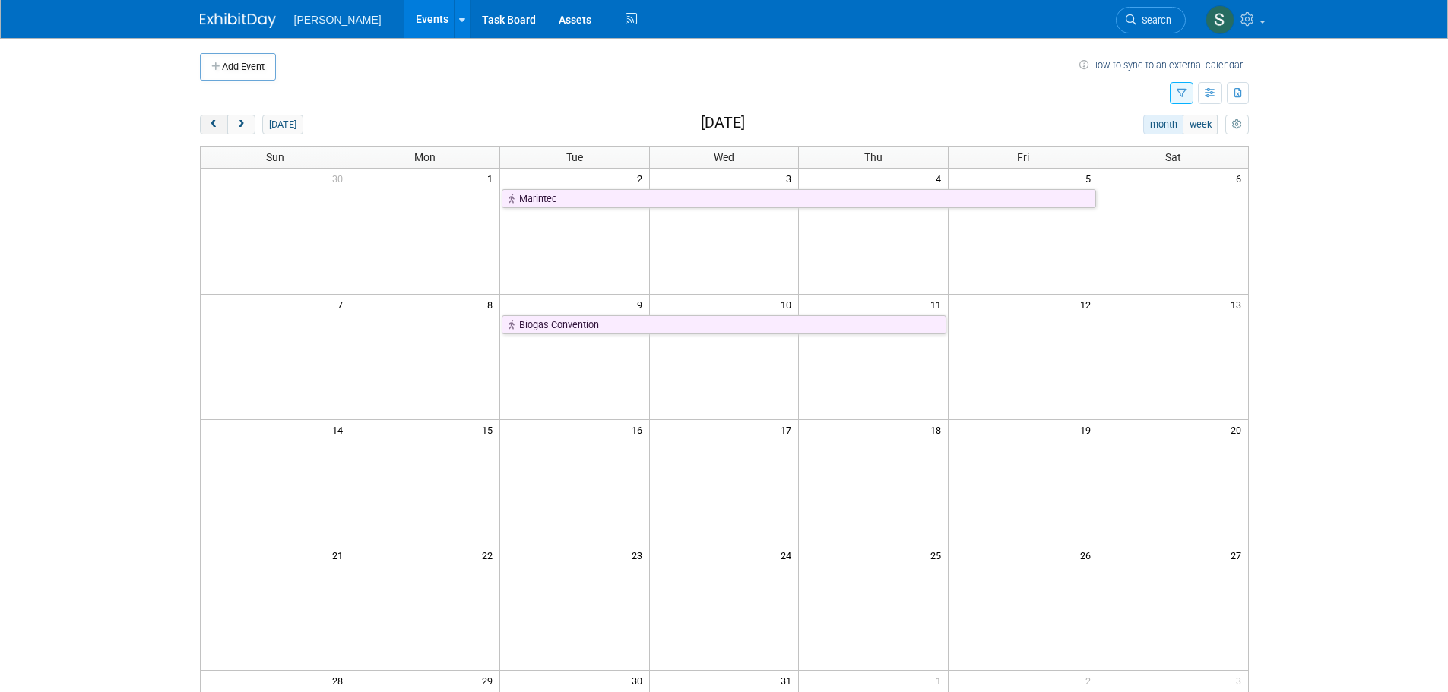
click at [215, 132] on button "prev" at bounding box center [214, 125] width 28 height 20
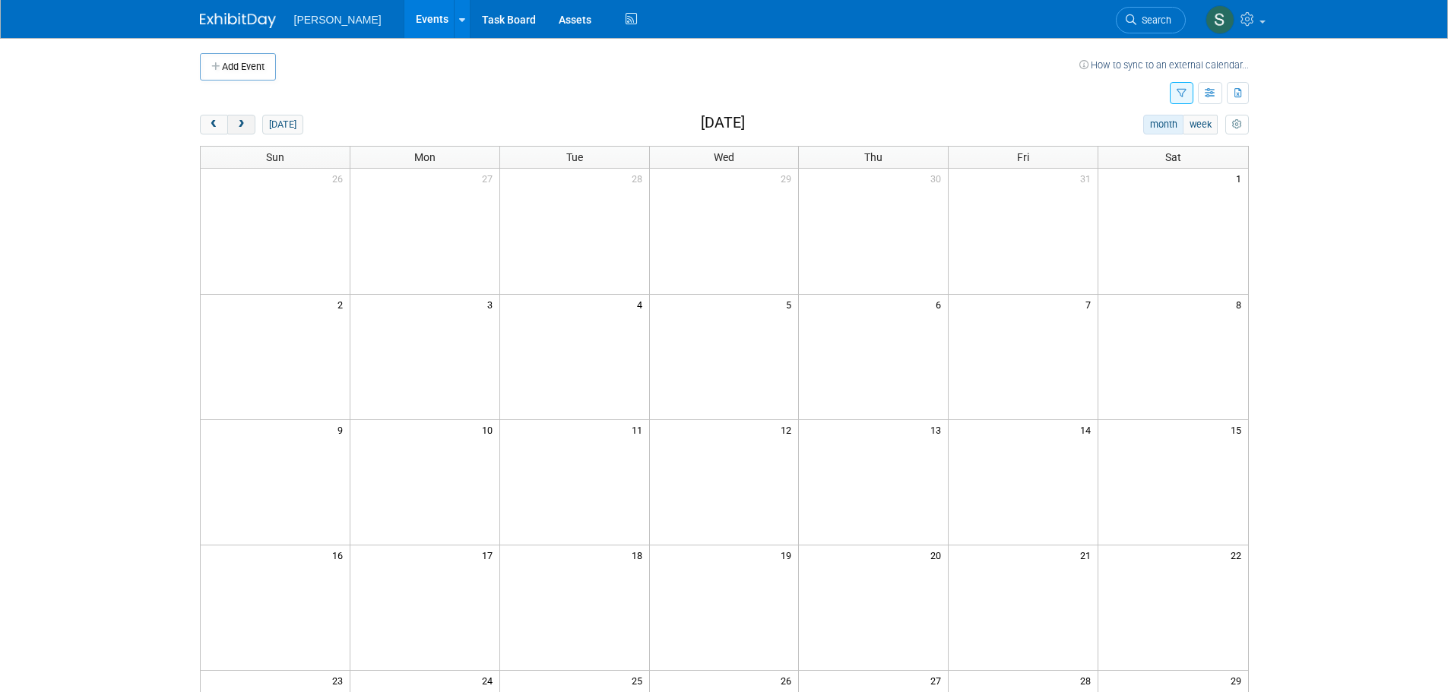
click at [244, 124] on span "next" at bounding box center [241, 125] width 11 height 10
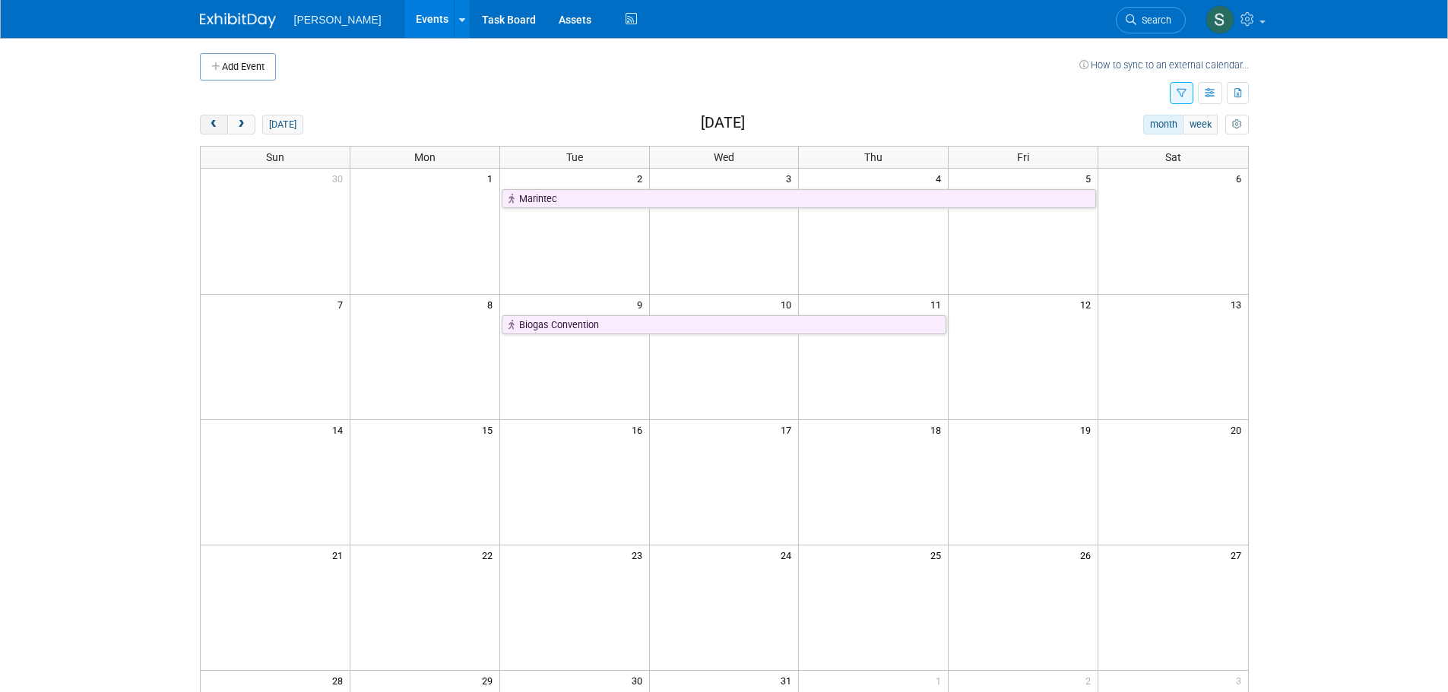
click at [214, 122] on span "prev" at bounding box center [213, 125] width 11 height 10
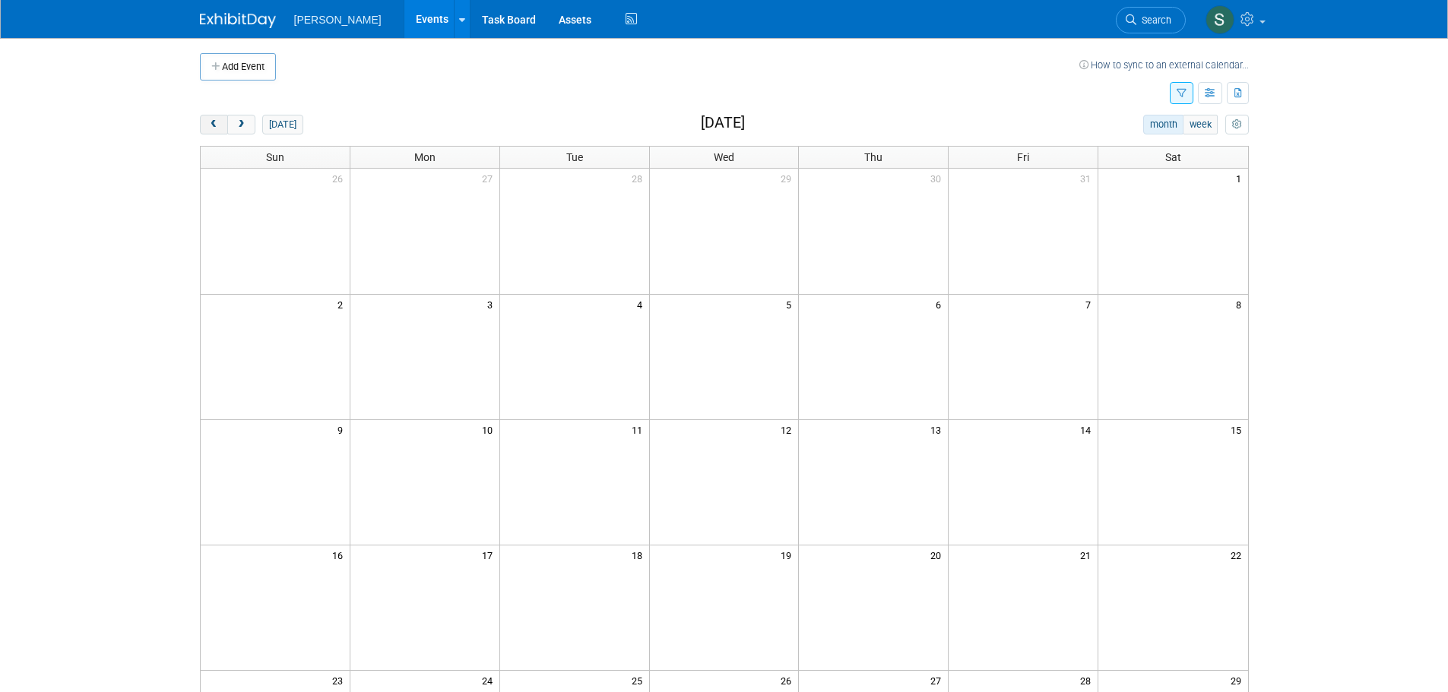
click at [214, 122] on span "prev" at bounding box center [213, 125] width 11 height 10
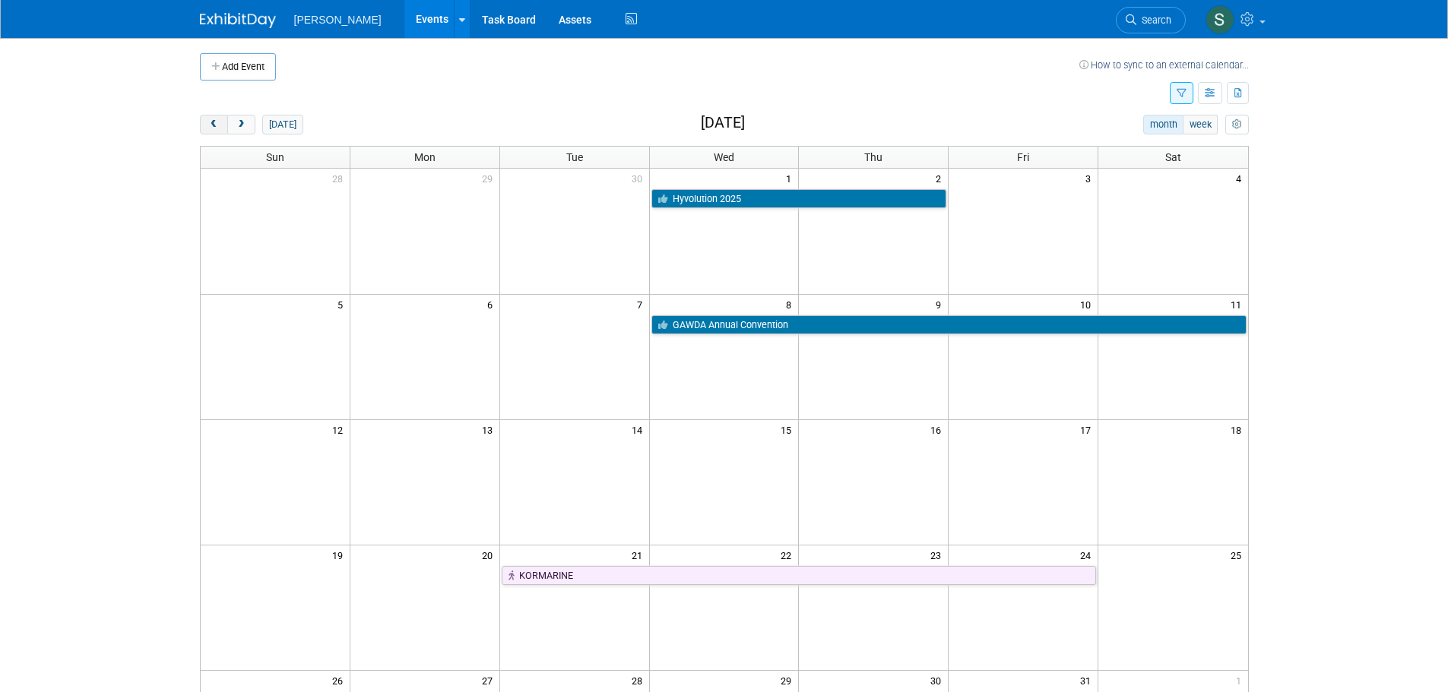
click at [210, 125] on span "prev" at bounding box center [213, 125] width 11 height 10
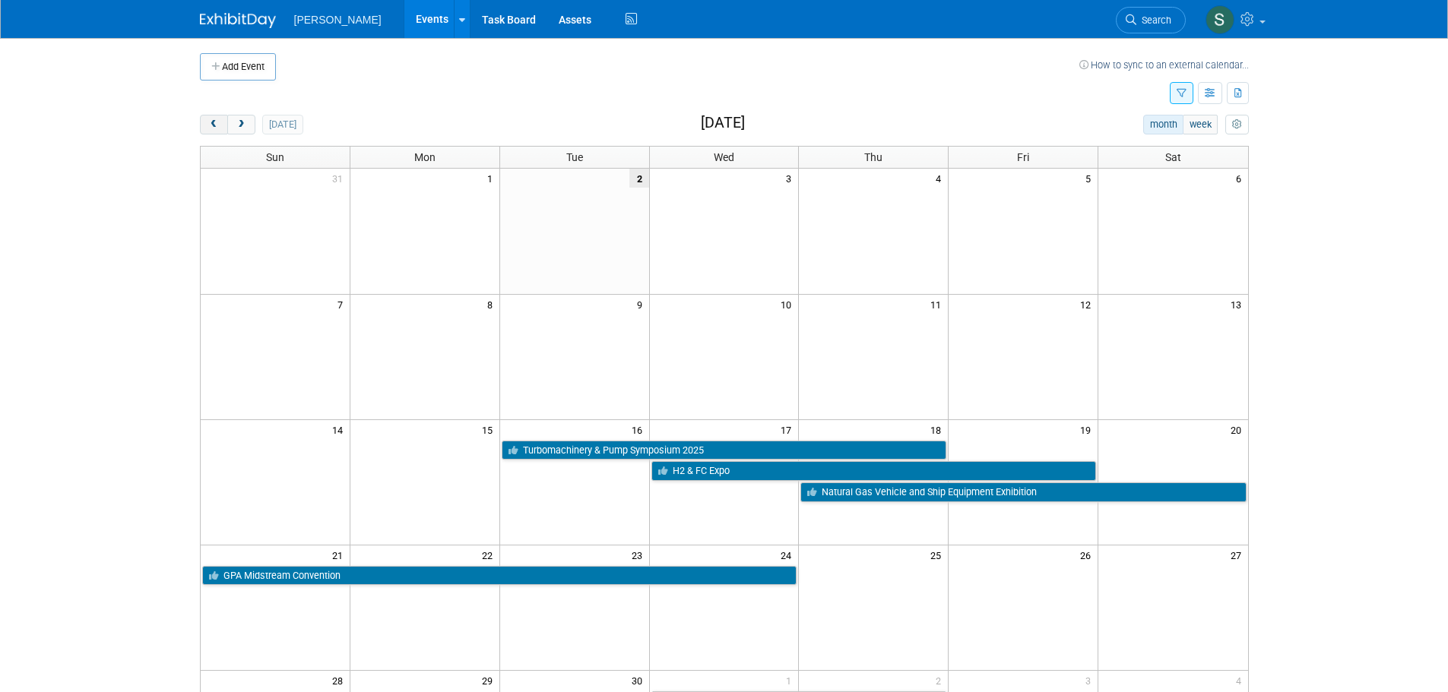
click at [219, 120] on span "prev" at bounding box center [213, 125] width 11 height 10
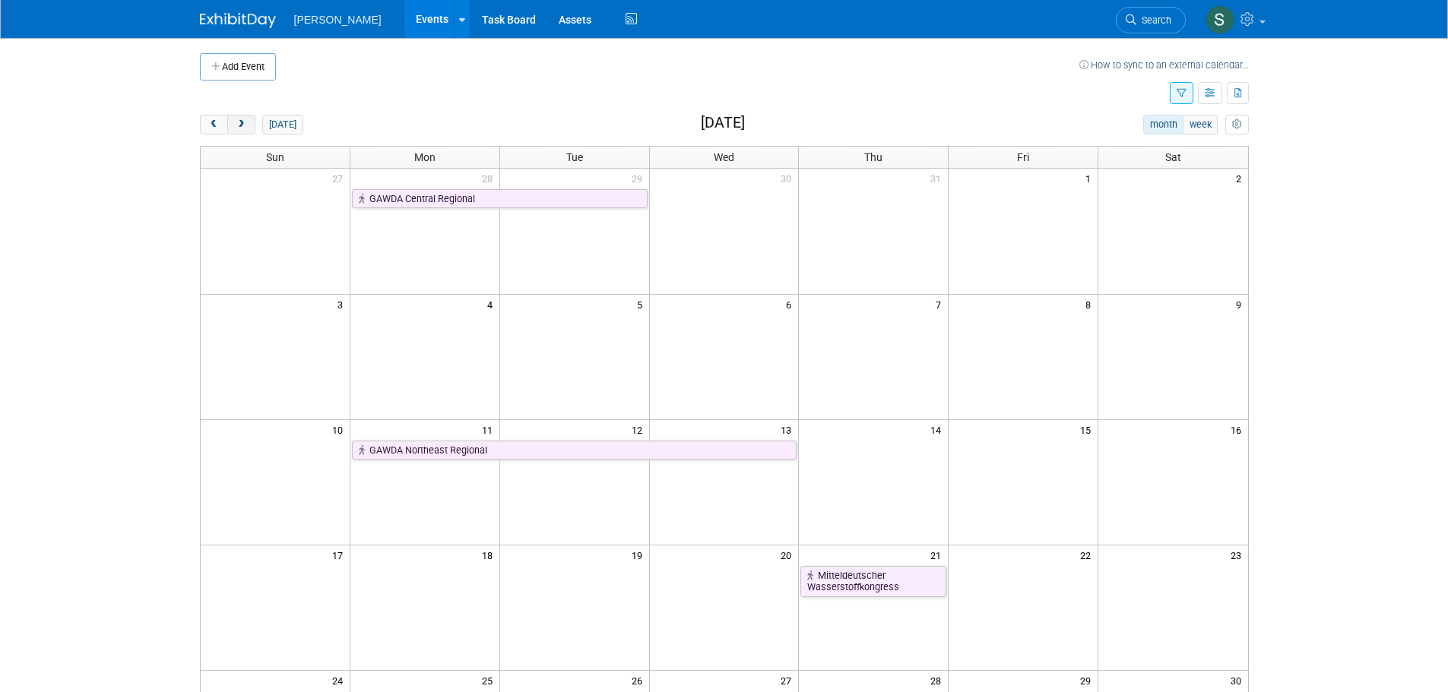
click at [245, 125] on span "next" at bounding box center [241, 125] width 11 height 10
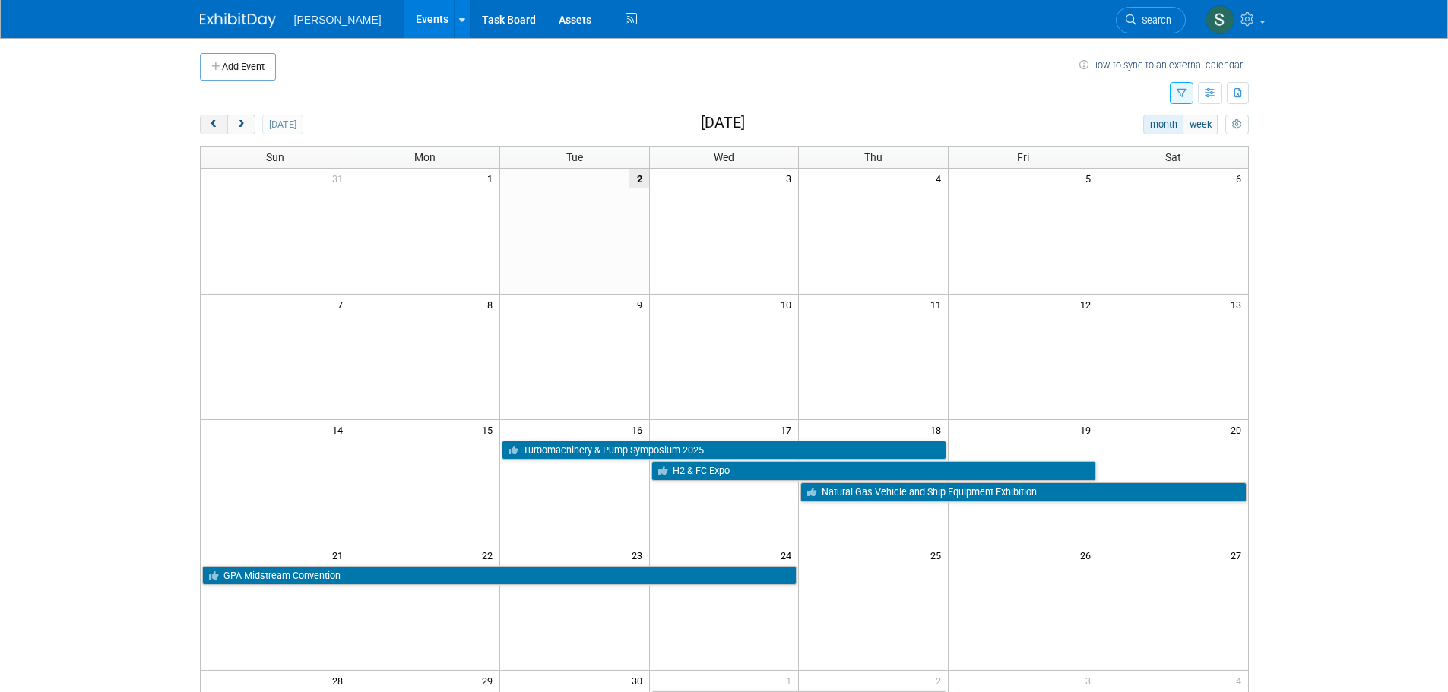
click at [209, 128] on span "prev" at bounding box center [213, 125] width 11 height 10
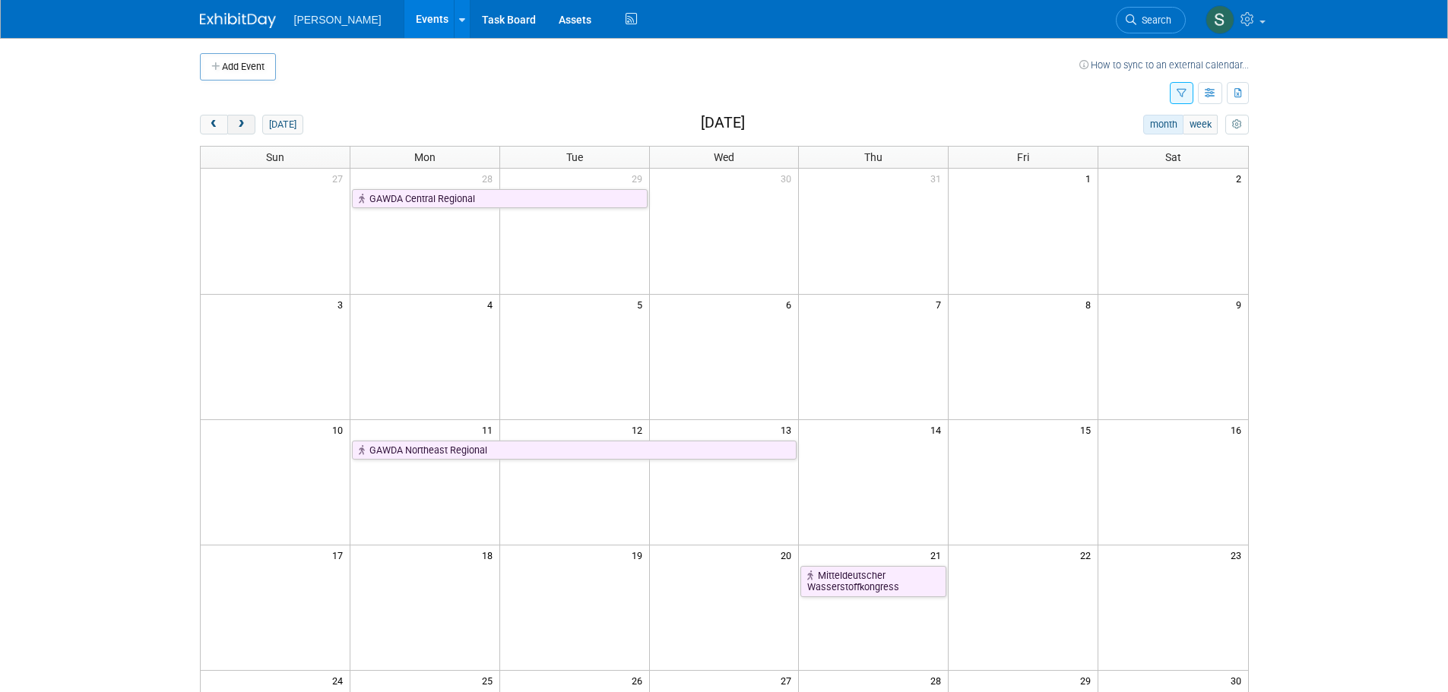
click at [249, 122] on button "next" at bounding box center [241, 125] width 28 height 20
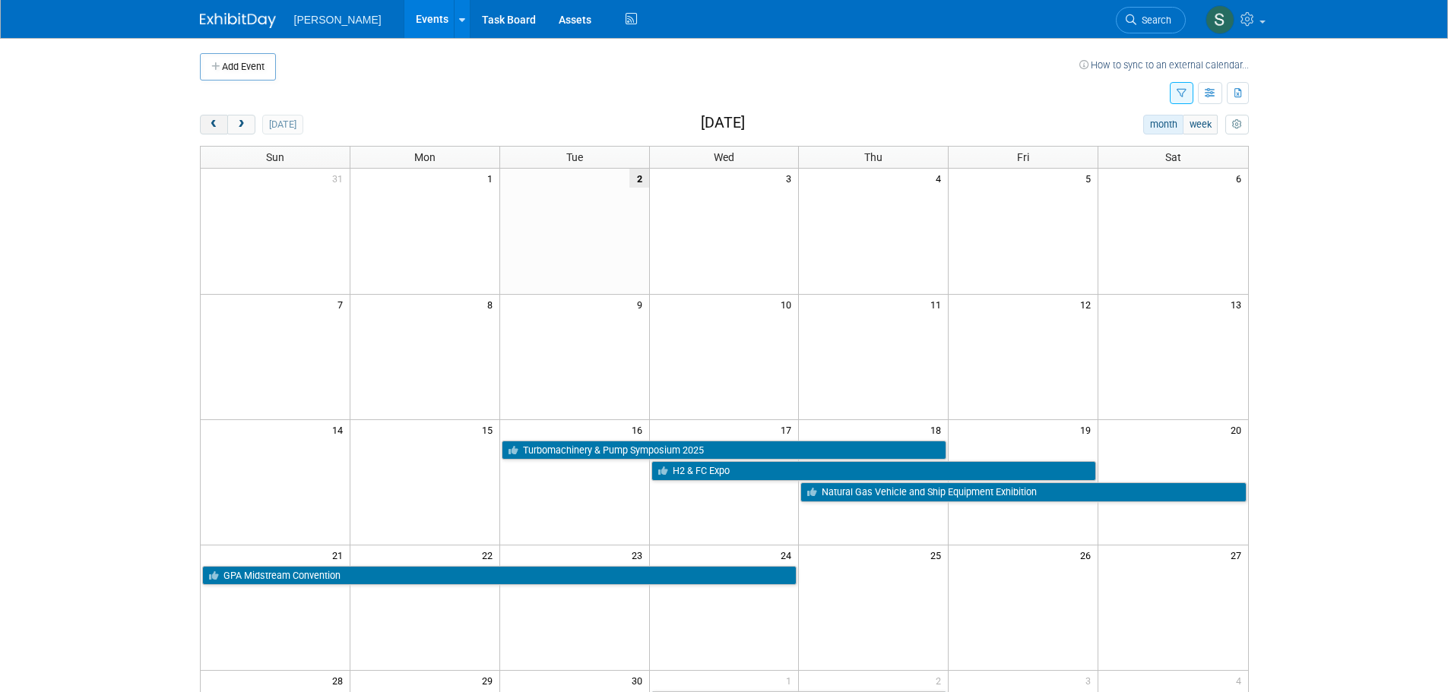
click at [210, 121] on span "prev" at bounding box center [213, 125] width 11 height 10
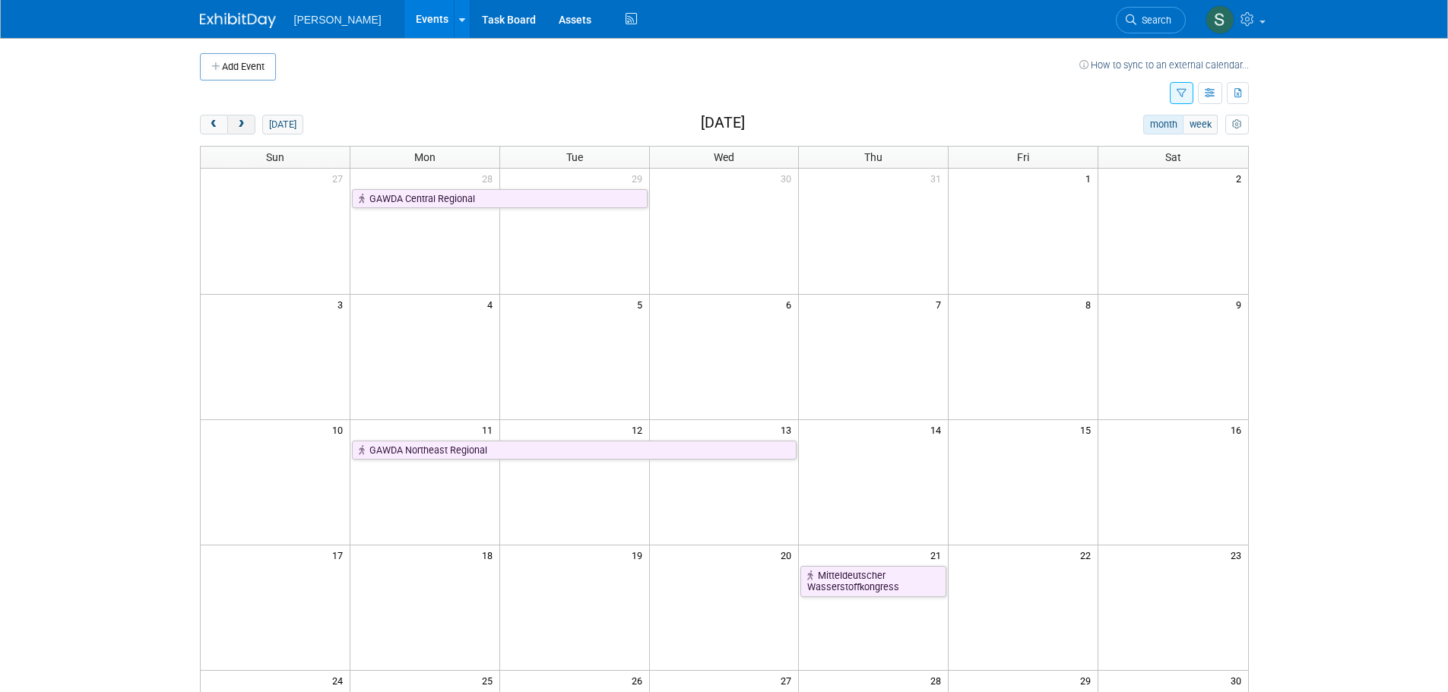
click at [255, 124] on button "next" at bounding box center [241, 125] width 28 height 20
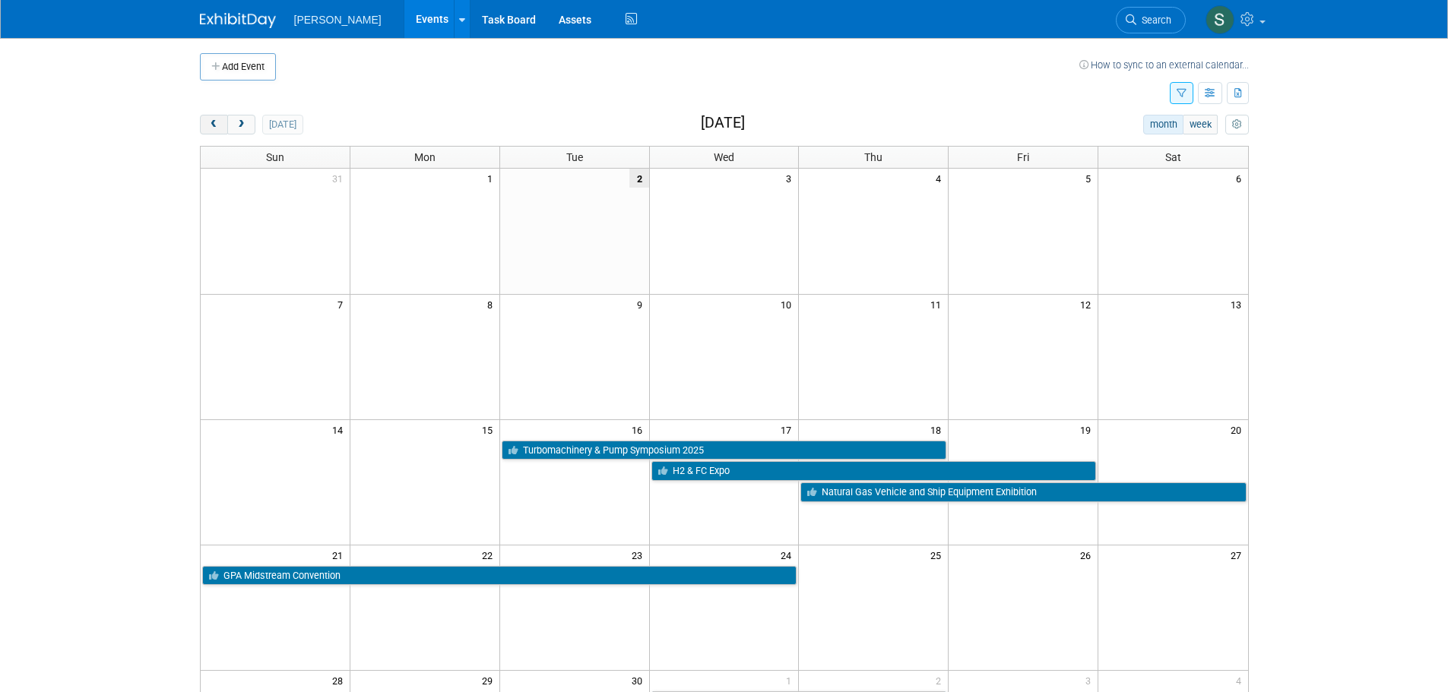
click at [214, 122] on span "prev" at bounding box center [213, 125] width 11 height 10
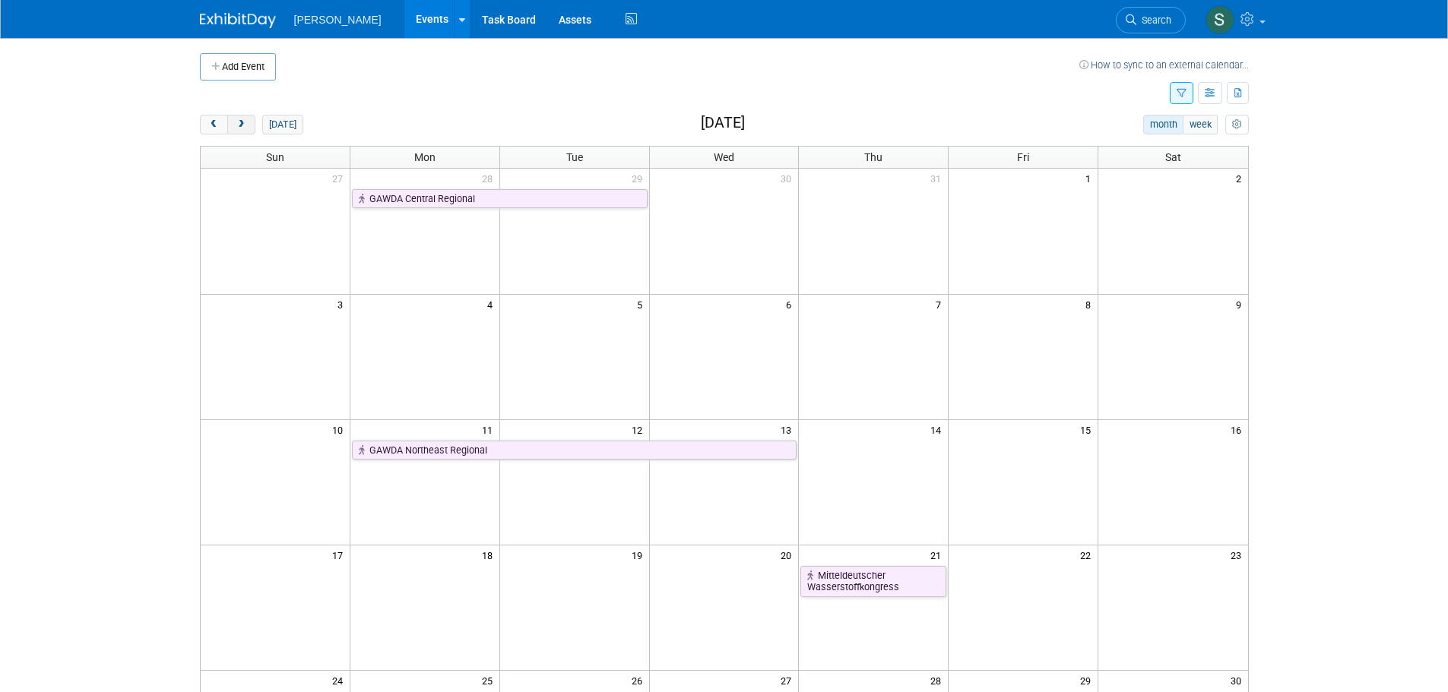
click at [247, 123] on button "next" at bounding box center [241, 125] width 28 height 20
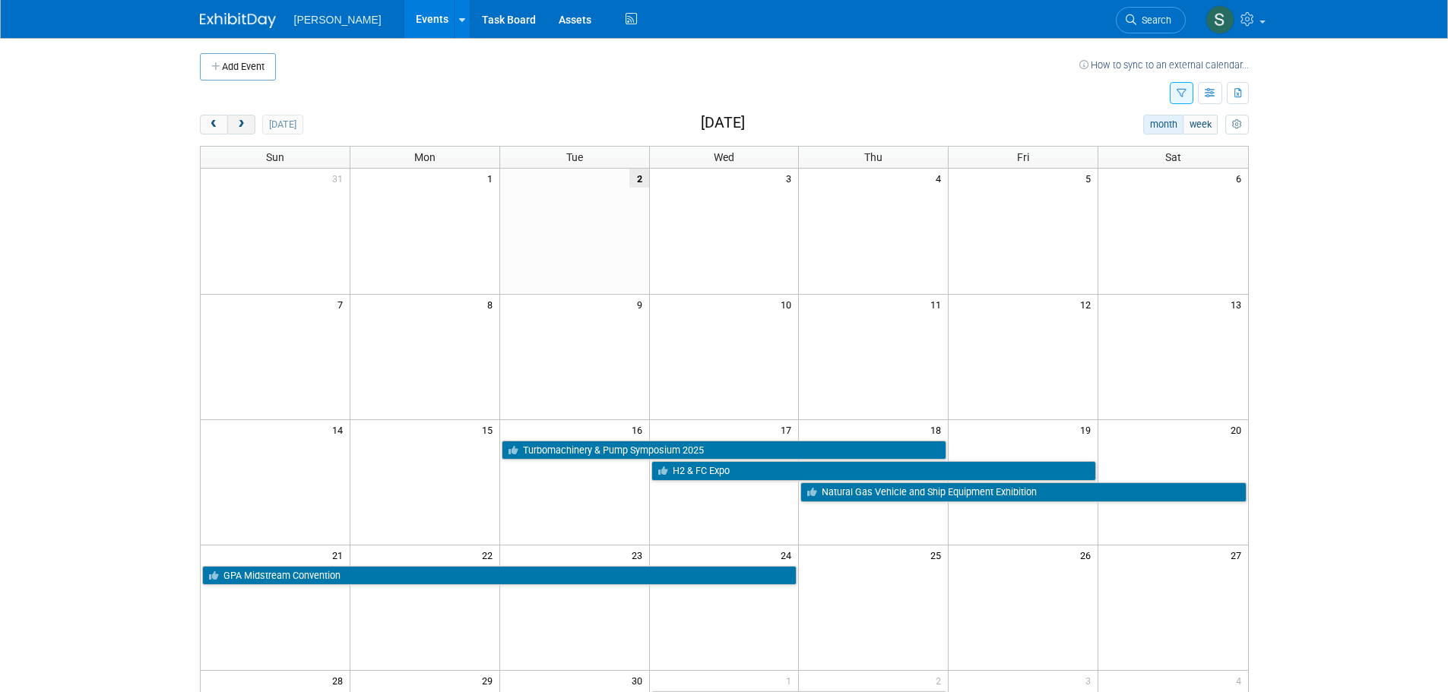
click at [247, 123] on button "next" at bounding box center [241, 125] width 28 height 20
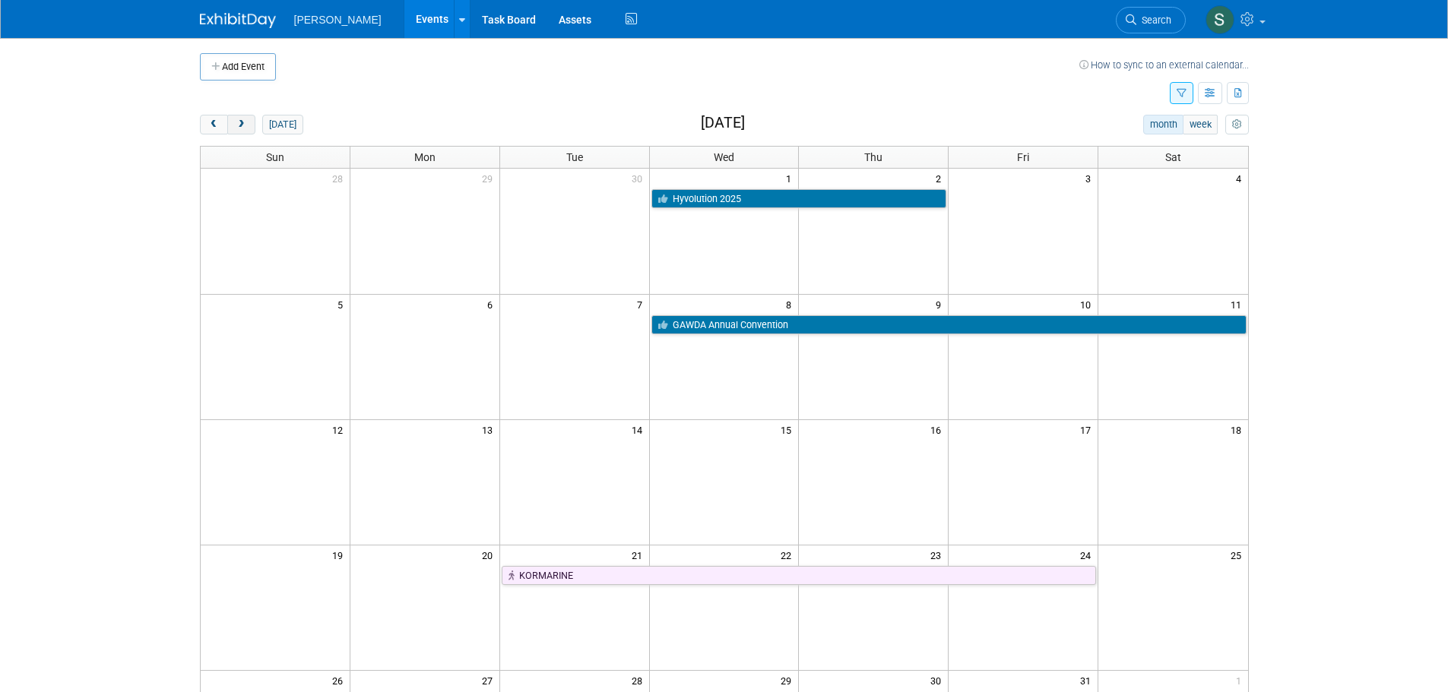
click at [247, 123] on button "next" at bounding box center [241, 125] width 28 height 20
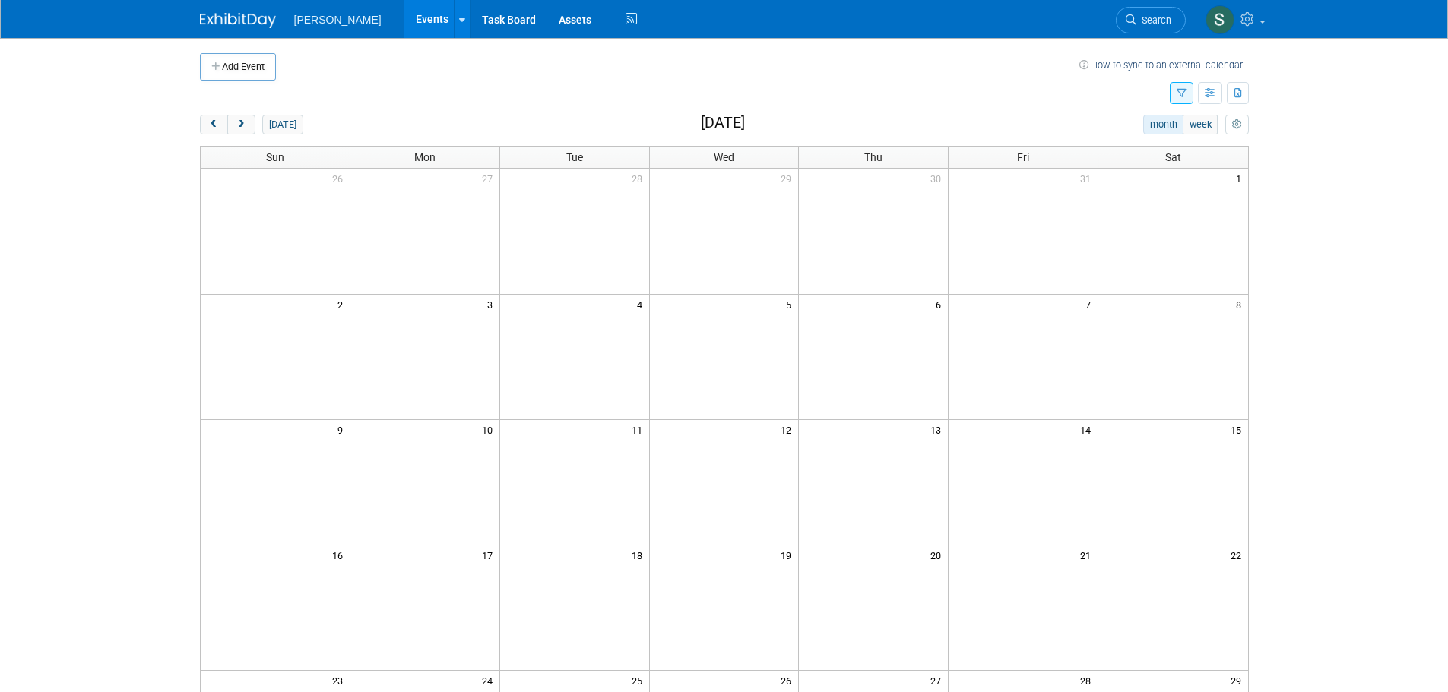
click at [1290, 207] on body "[PERSON_NAME] Events Add Event Bulk Upload Events Shareable Event Boards Recent…" at bounding box center [724, 346] width 1448 height 692
